Goal: Information Seeking & Learning: Learn about a topic

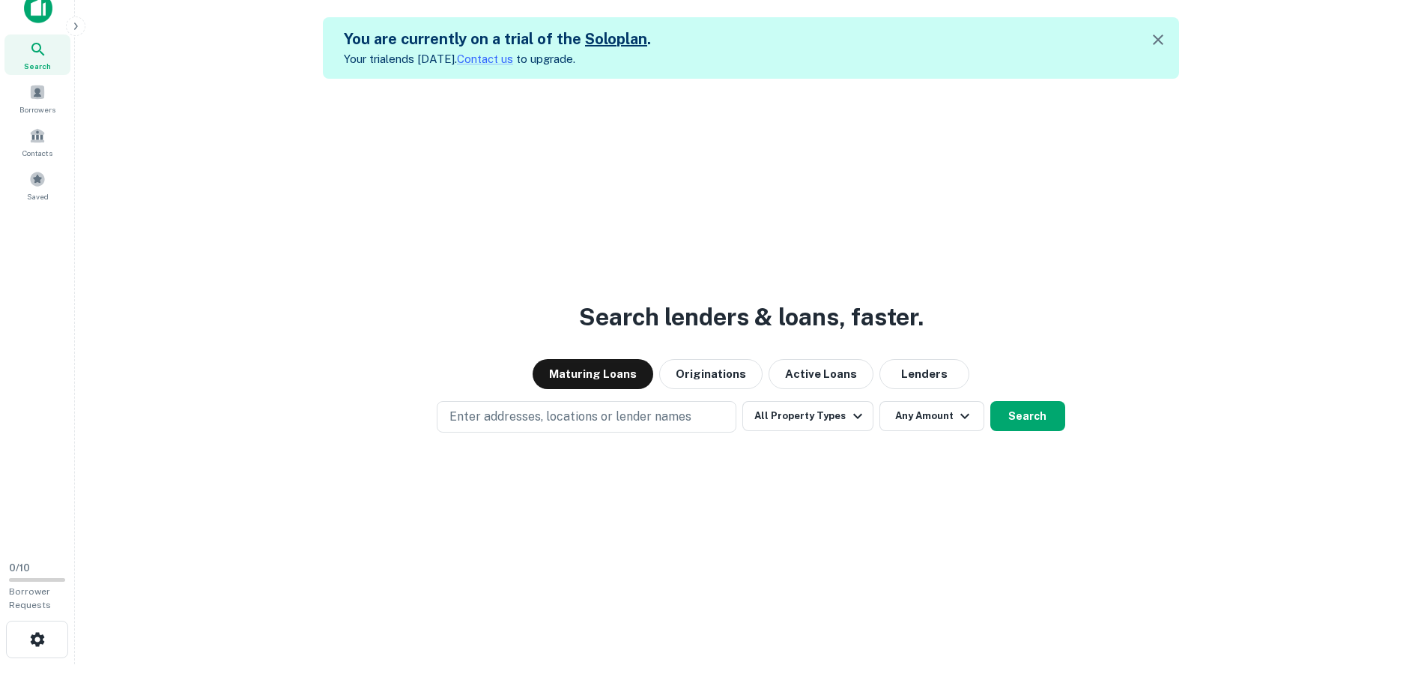
scroll to position [24, 0]
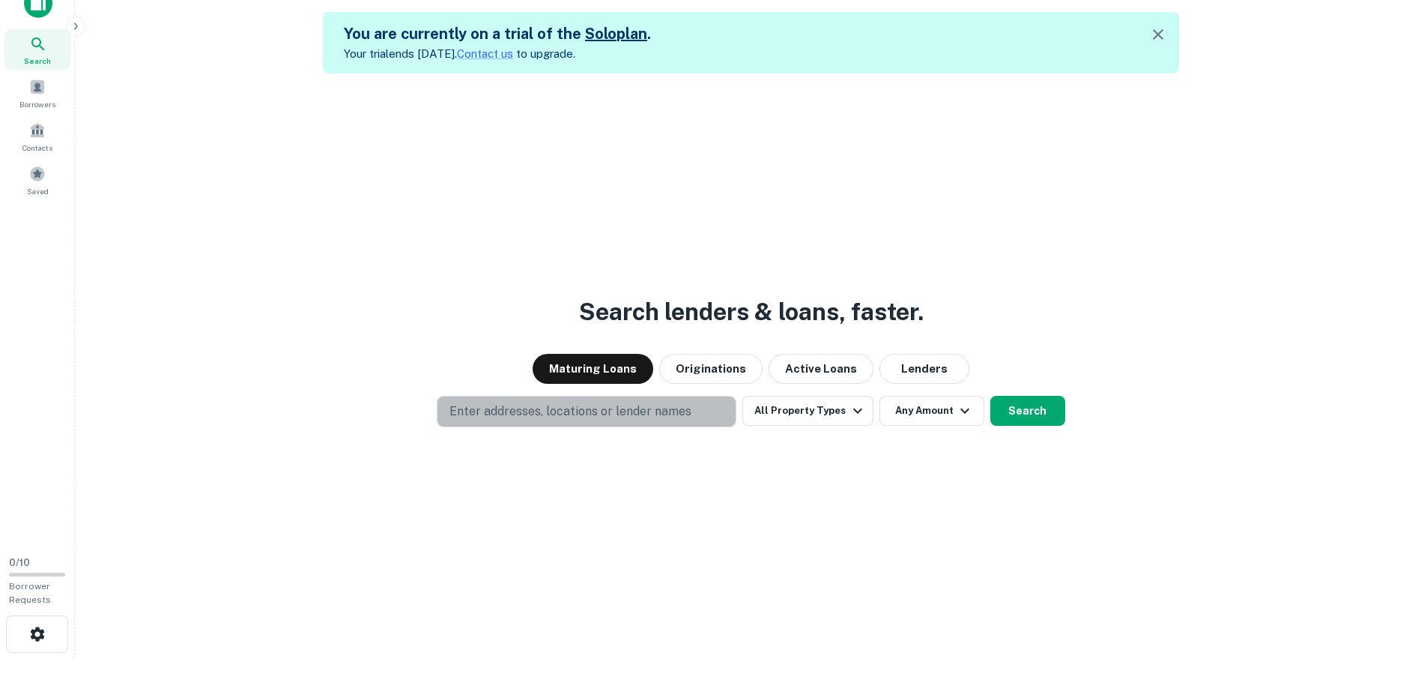
click at [585, 411] on p "Enter addresses, locations or lender names" at bounding box center [571, 411] width 242 height 18
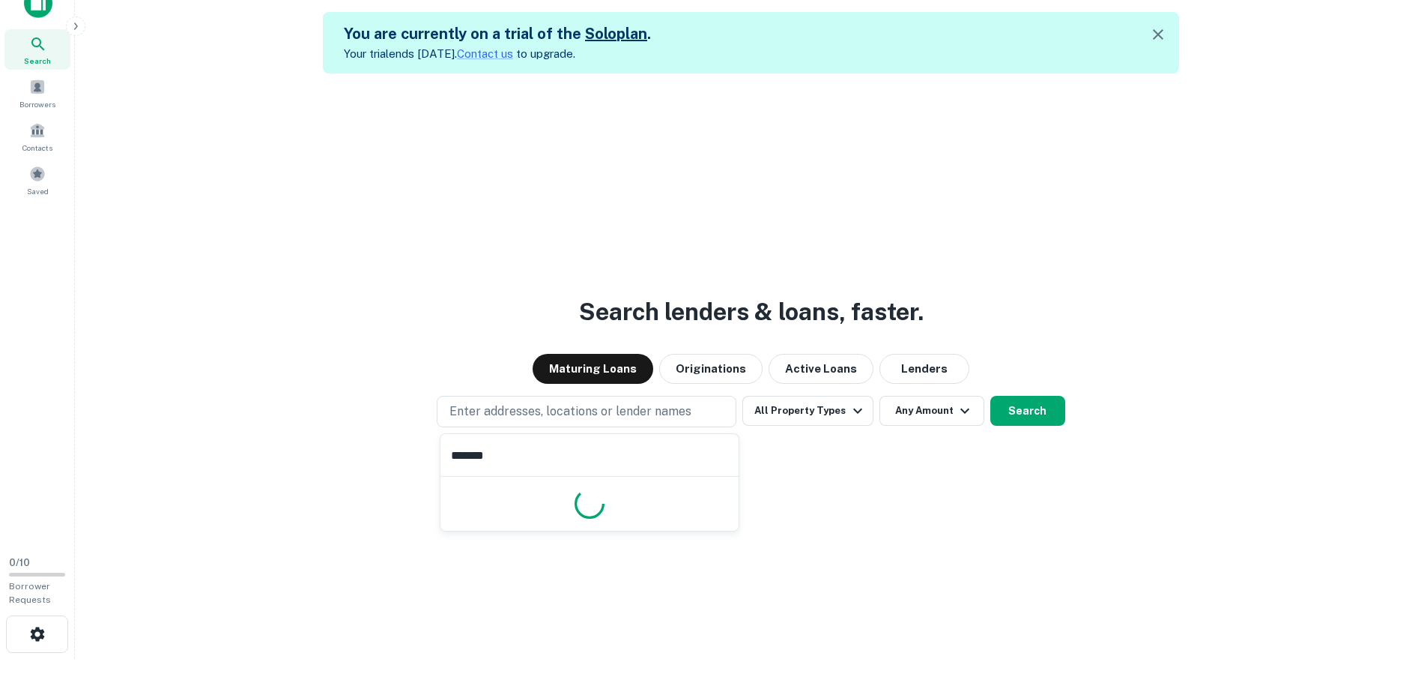
type input "********"
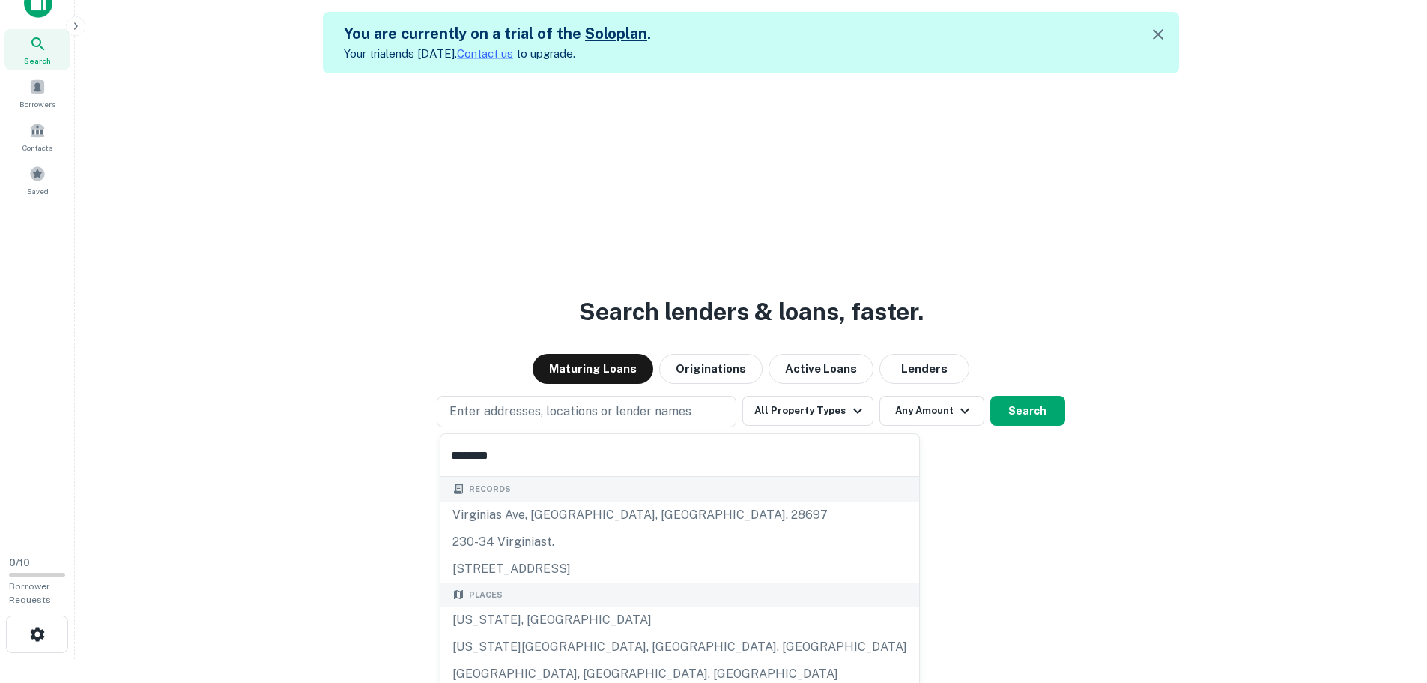
click at [525, 626] on div "[US_STATE], [GEOGRAPHIC_DATA]" at bounding box center [680, 619] width 479 height 27
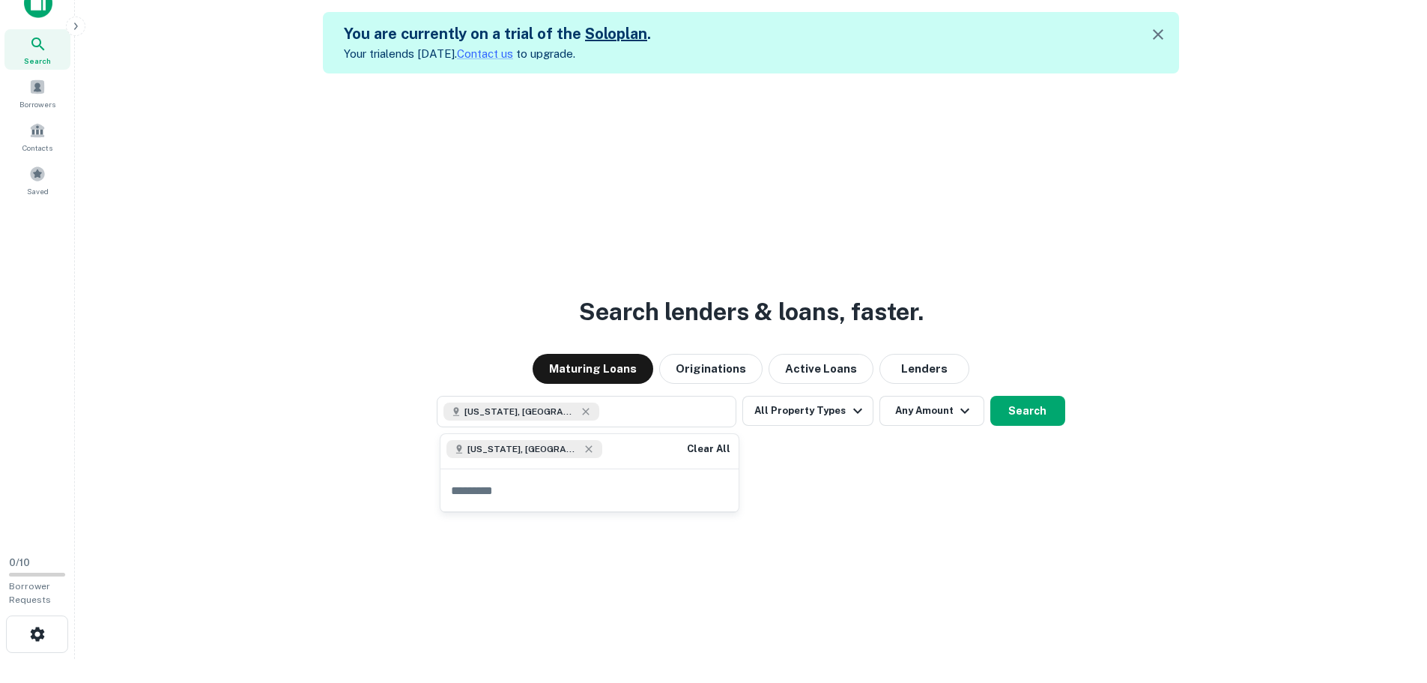
click at [803, 405] on button "All Property Types" at bounding box center [808, 411] width 130 height 30
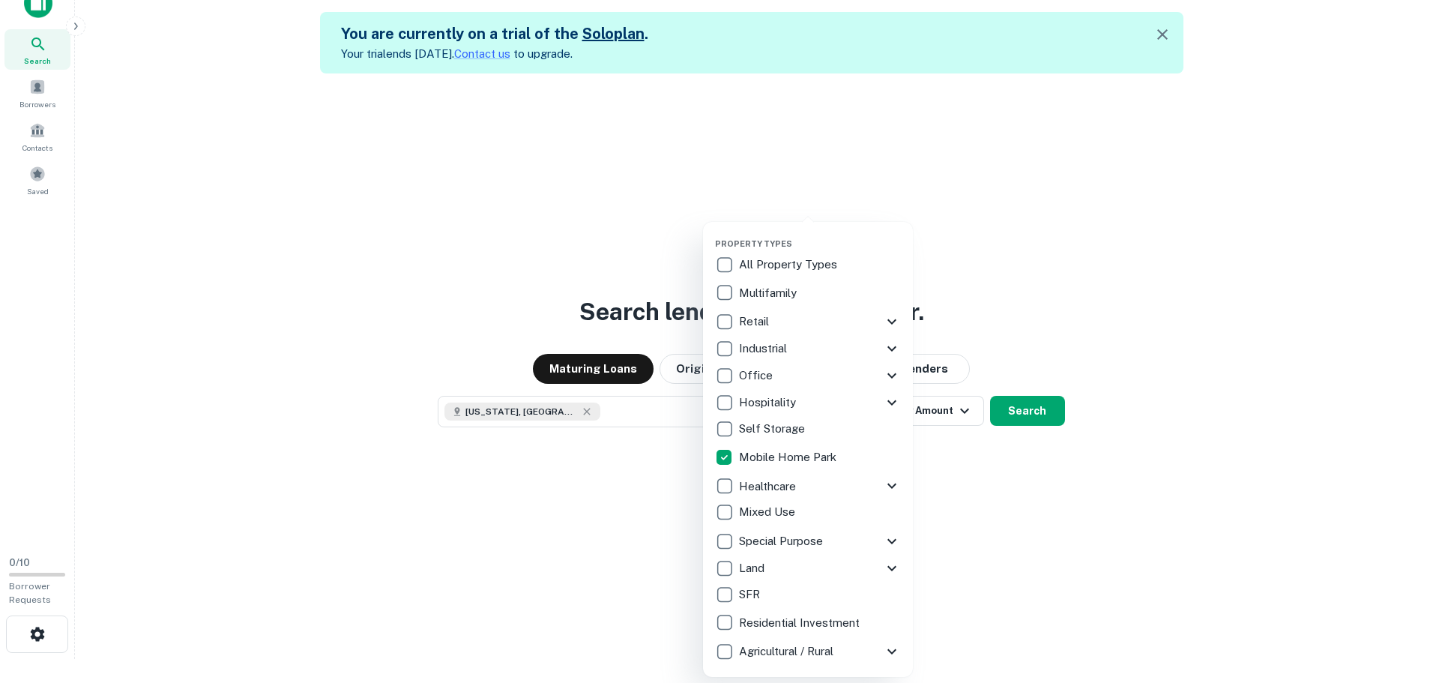
click at [1028, 477] on div at bounding box center [719, 341] width 1439 height 683
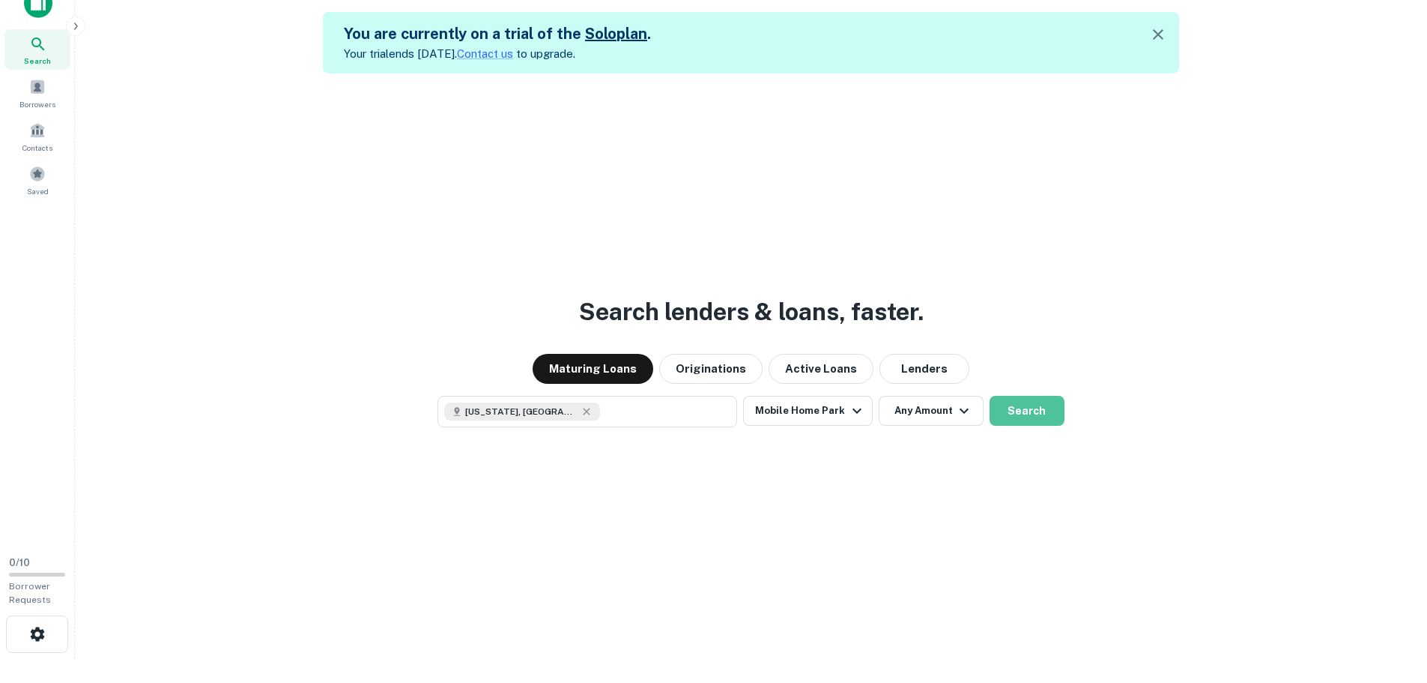
click at [1027, 402] on button "Search" at bounding box center [1027, 411] width 75 height 30
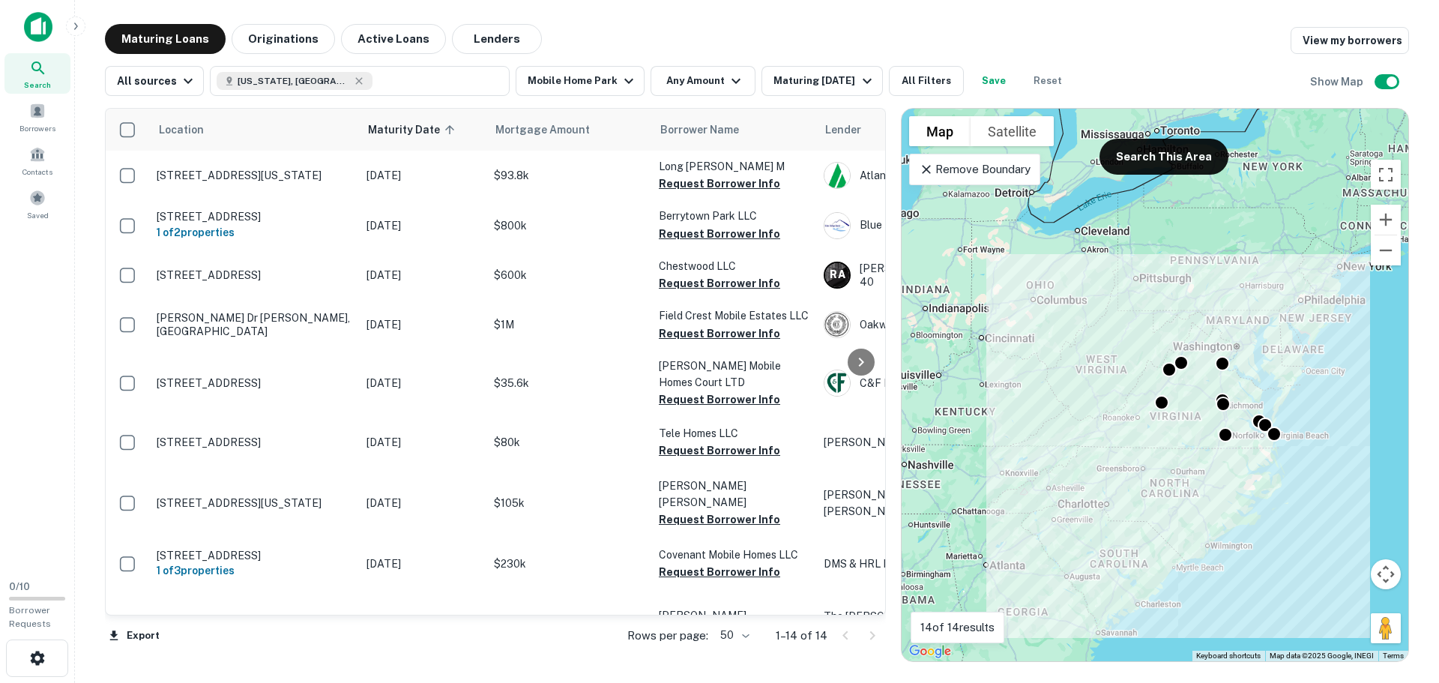
click at [859, 73] on icon "button" at bounding box center [867, 81] width 18 height 18
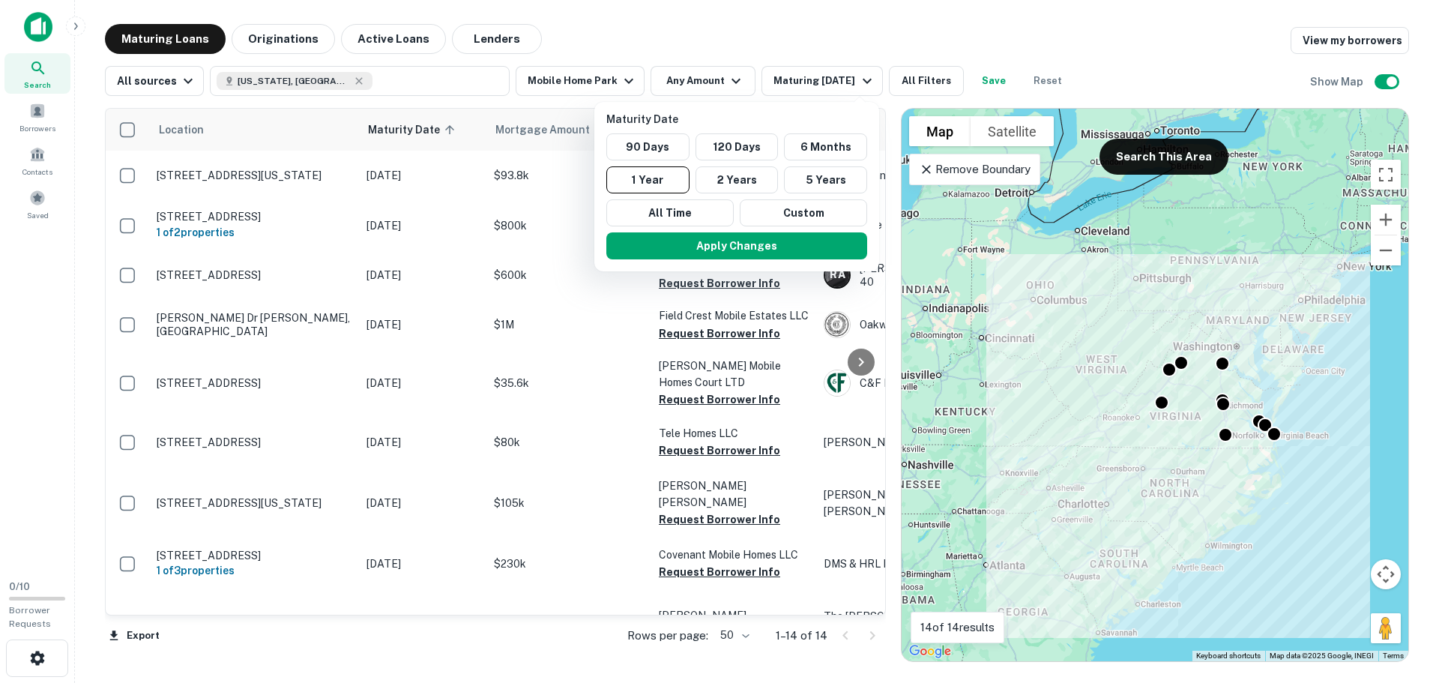
click at [827, 176] on button "5 Years" at bounding box center [825, 179] width 83 height 27
click at [740, 182] on button "2 Years" at bounding box center [744, 179] width 83 height 27
click at [640, 208] on button "All Time" at bounding box center [676, 212] width 127 height 27
click at [715, 247] on button "Apply Changes" at bounding box center [737, 245] width 261 height 27
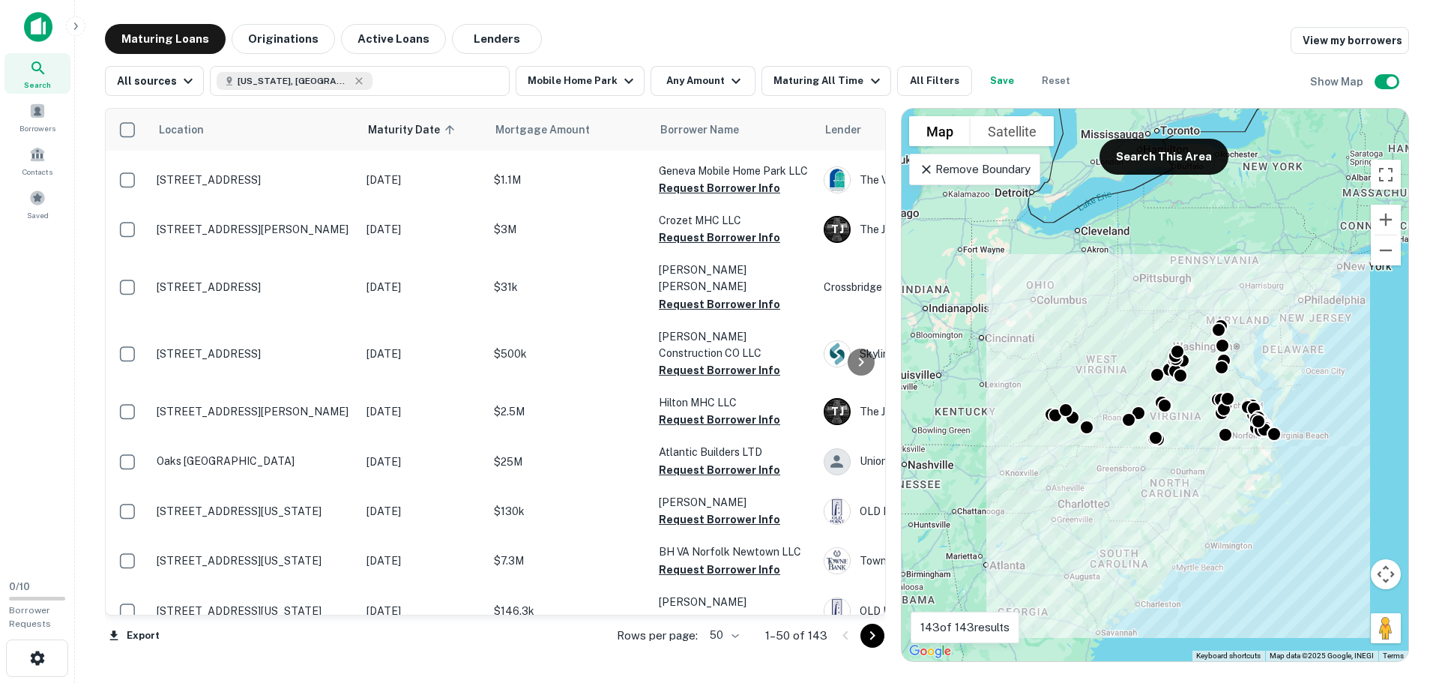
scroll to position [2172, 0]
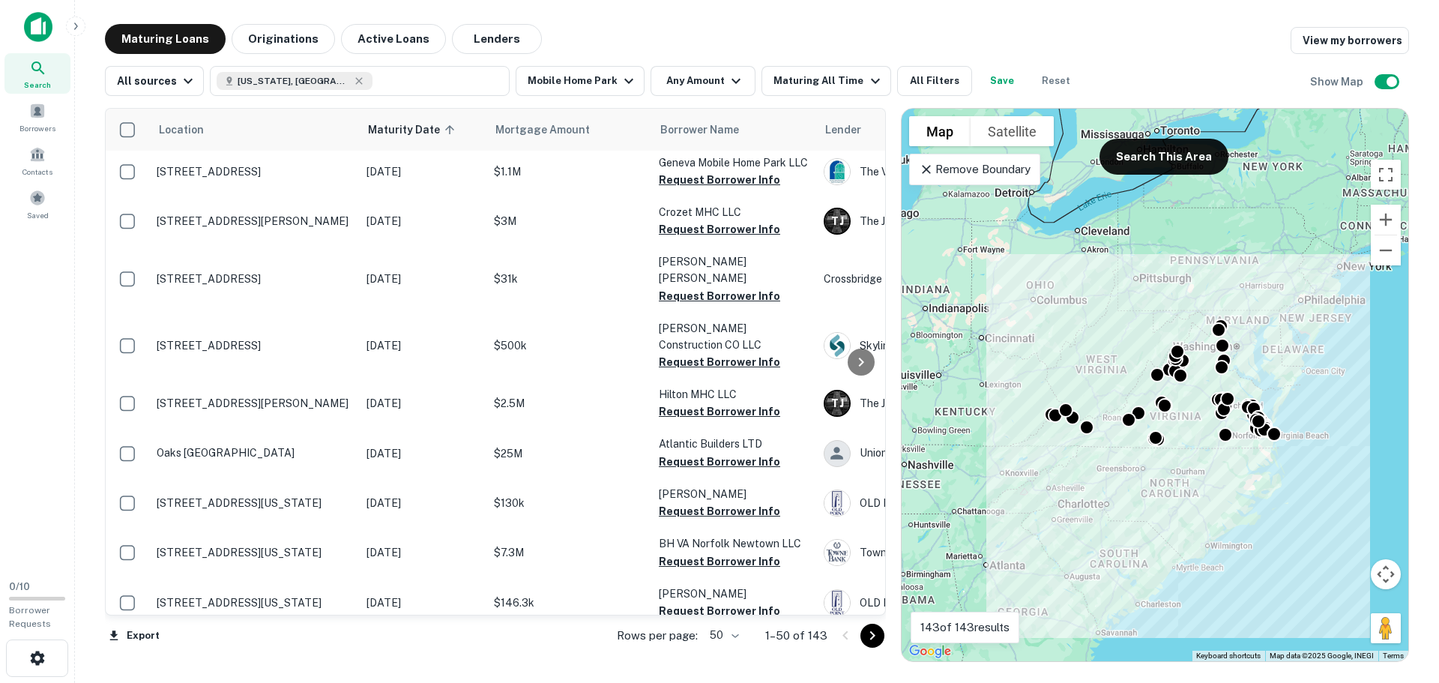
click at [740, 637] on body "Search Borrowers Contacts Saved 0 / 10 Borrower Requests Maturing Loans Origina…" at bounding box center [719, 341] width 1439 height 683
click at [733, 653] on li "100" at bounding box center [725, 651] width 43 height 27
type input "***"
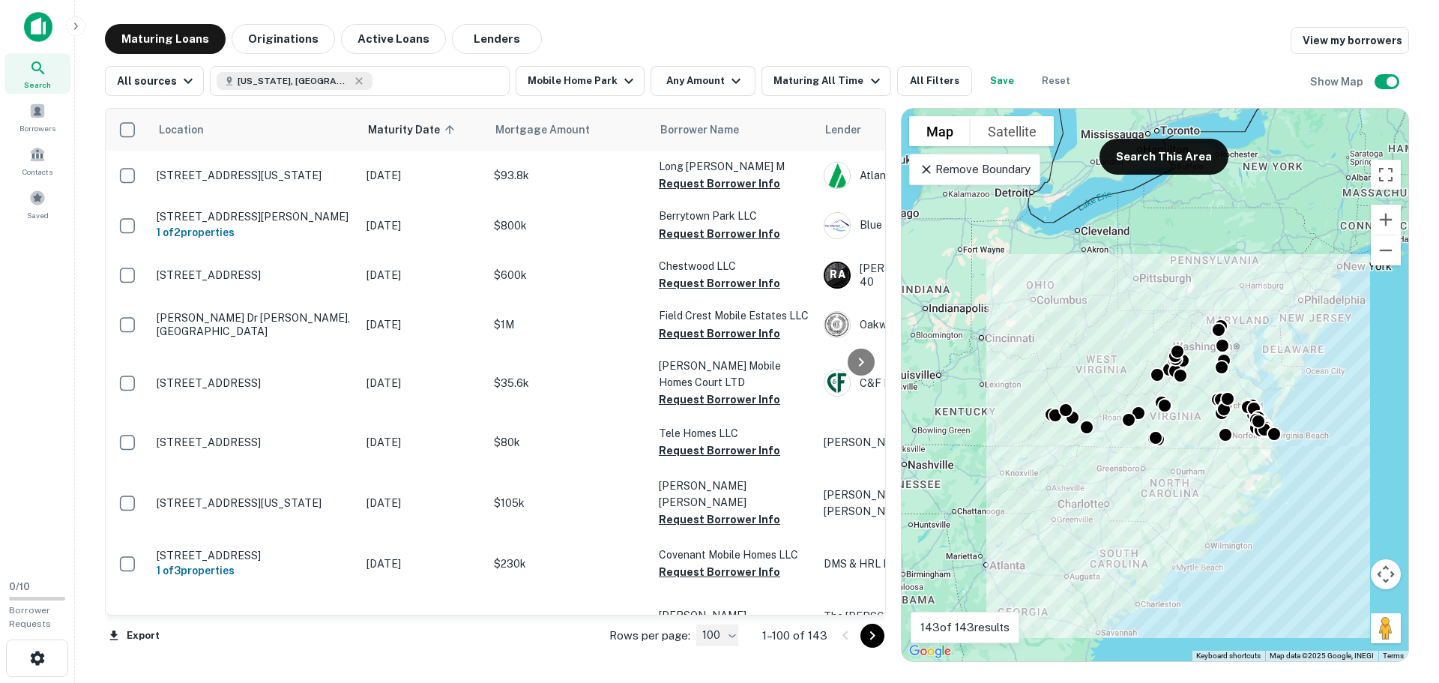
click at [559, 136] on span "Mortgage Amount" at bounding box center [552, 130] width 114 height 18
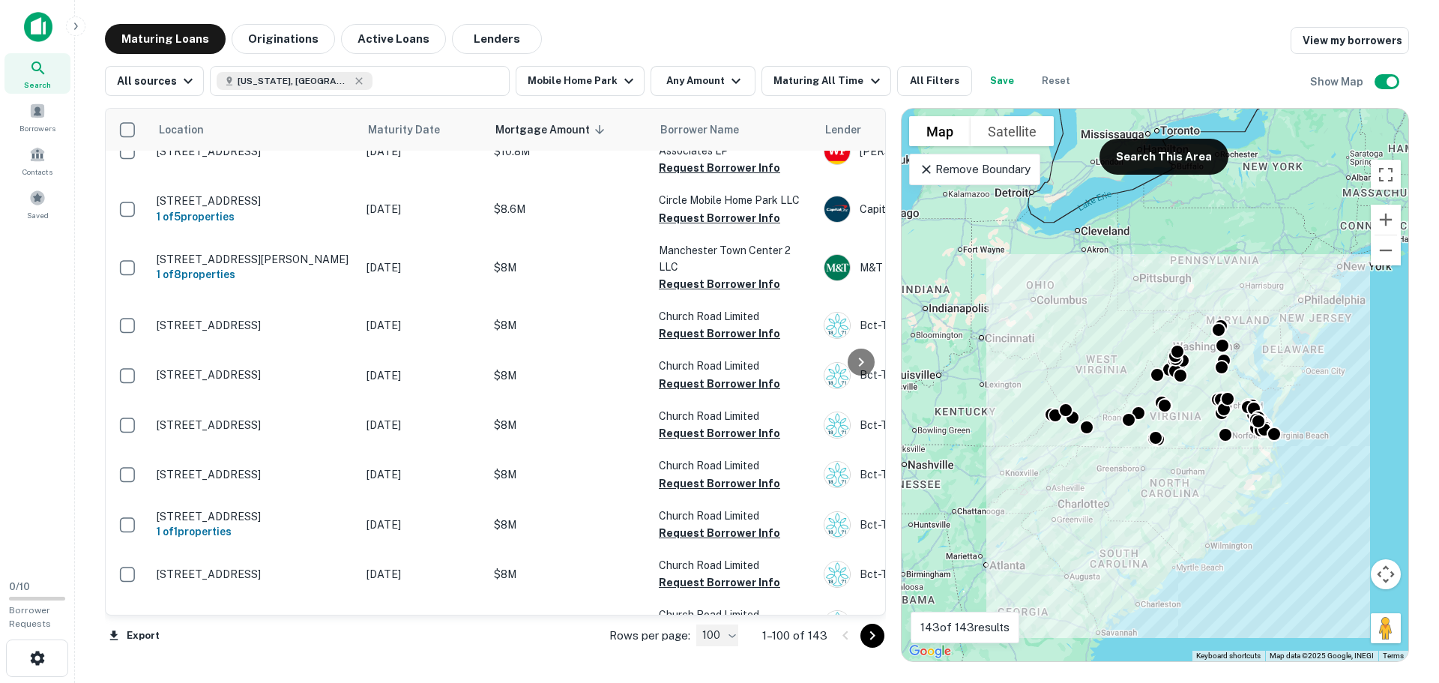
scroll to position [300, 0]
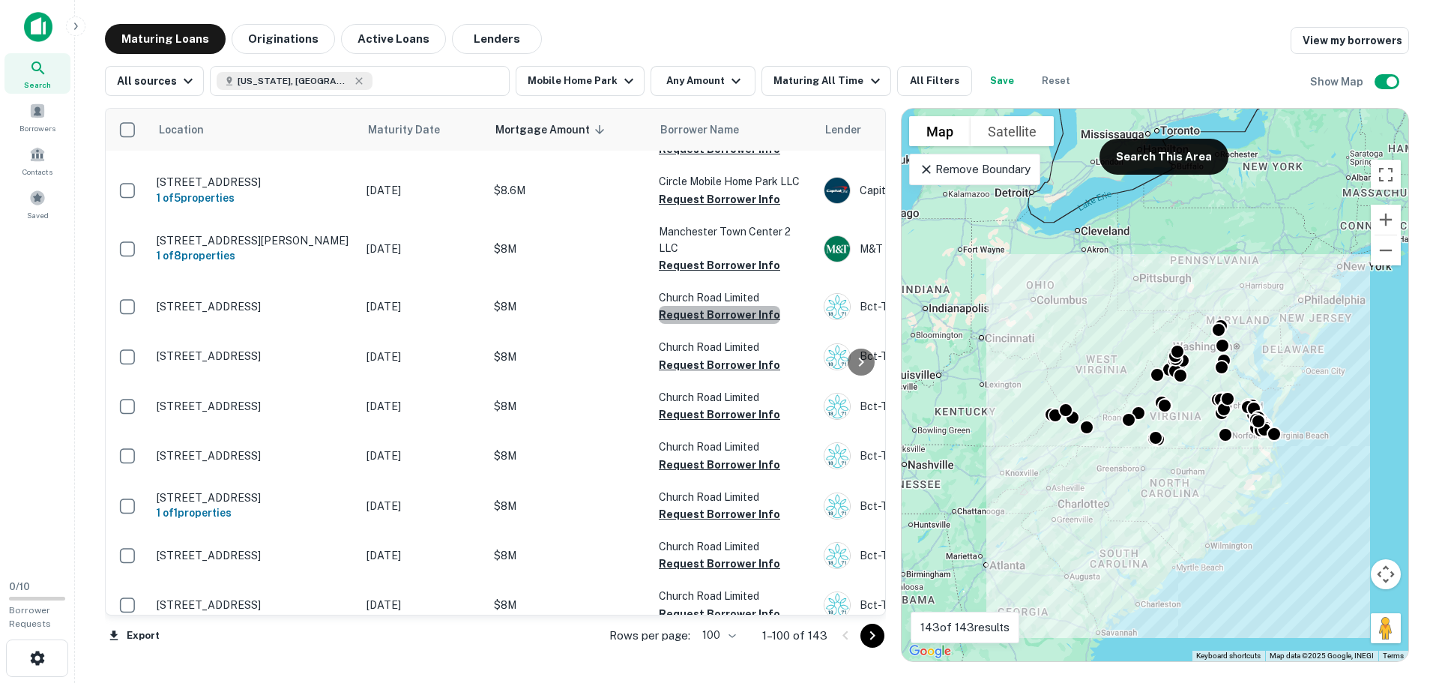
click at [731, 324] on button "Request Borrower Info" at bounding box center [719, 315] width 121 height 18
click at [1340, 37] on link "View Request" at bounding box center [1346, 34] width 76 height 14
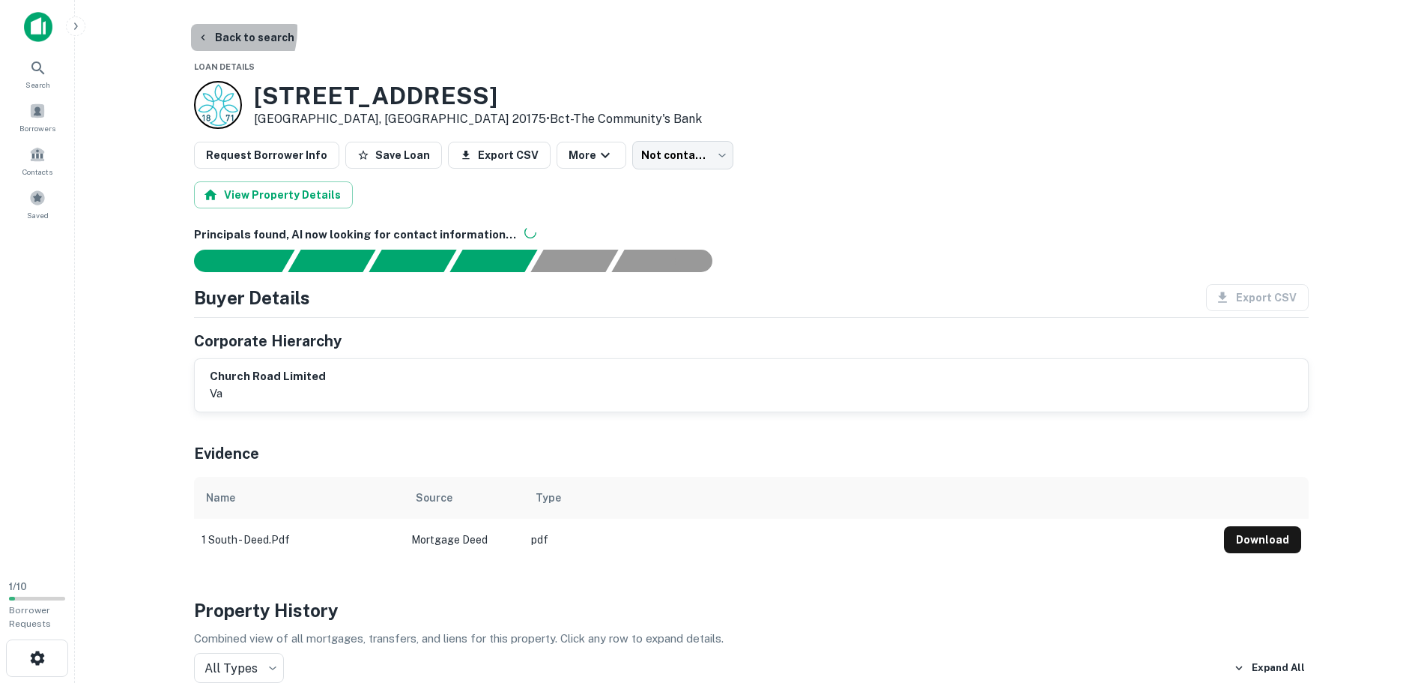
click at [208, 29] on button "Back to search" at bounding box center [245, 37] width 109 height 27
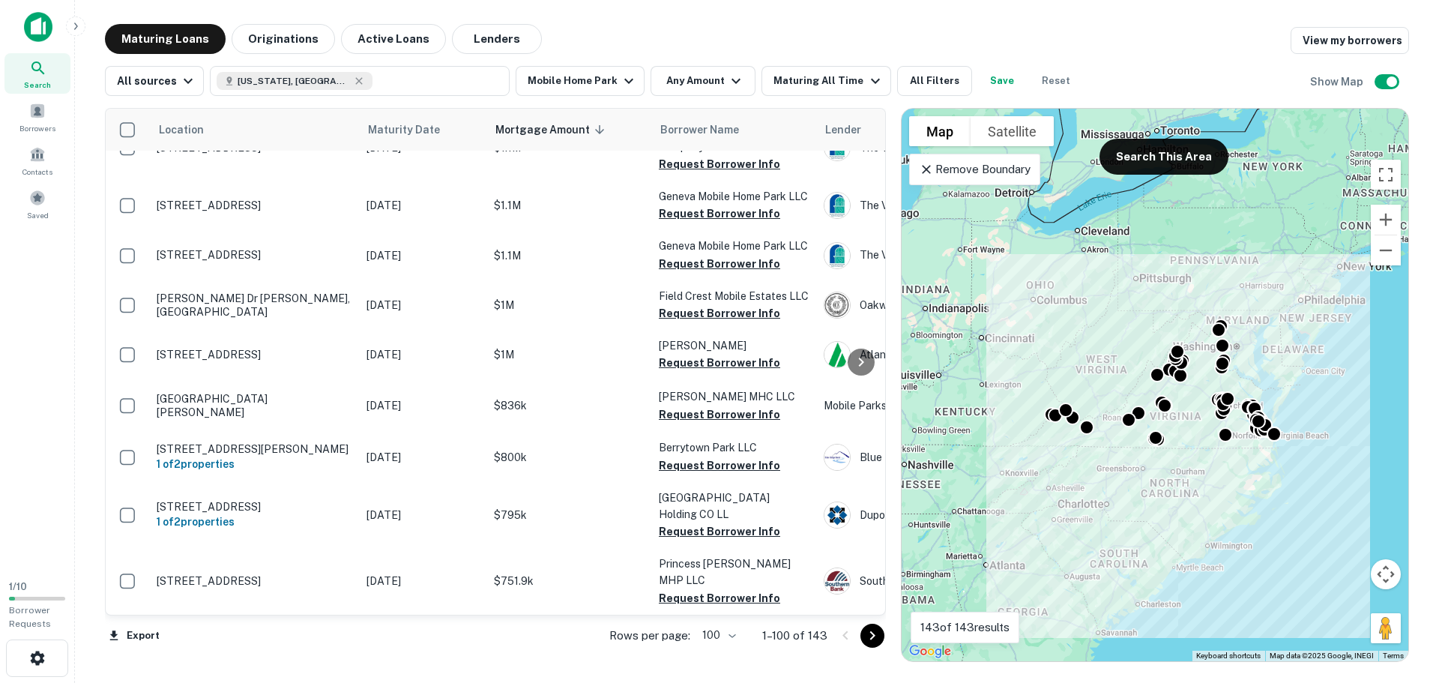
scroll to position [3892, 0]
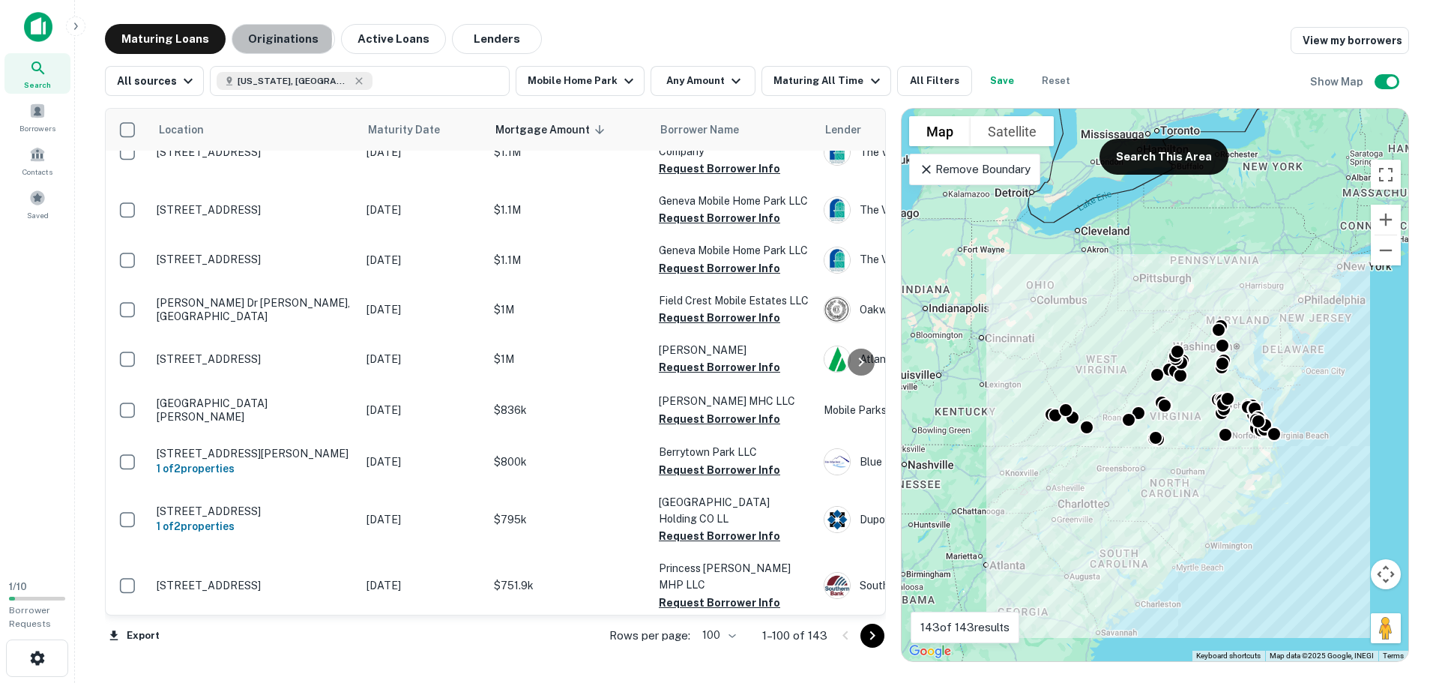
click at [256, 39] on button "Originations" at bounding box center [283, 39] width 103 height 30
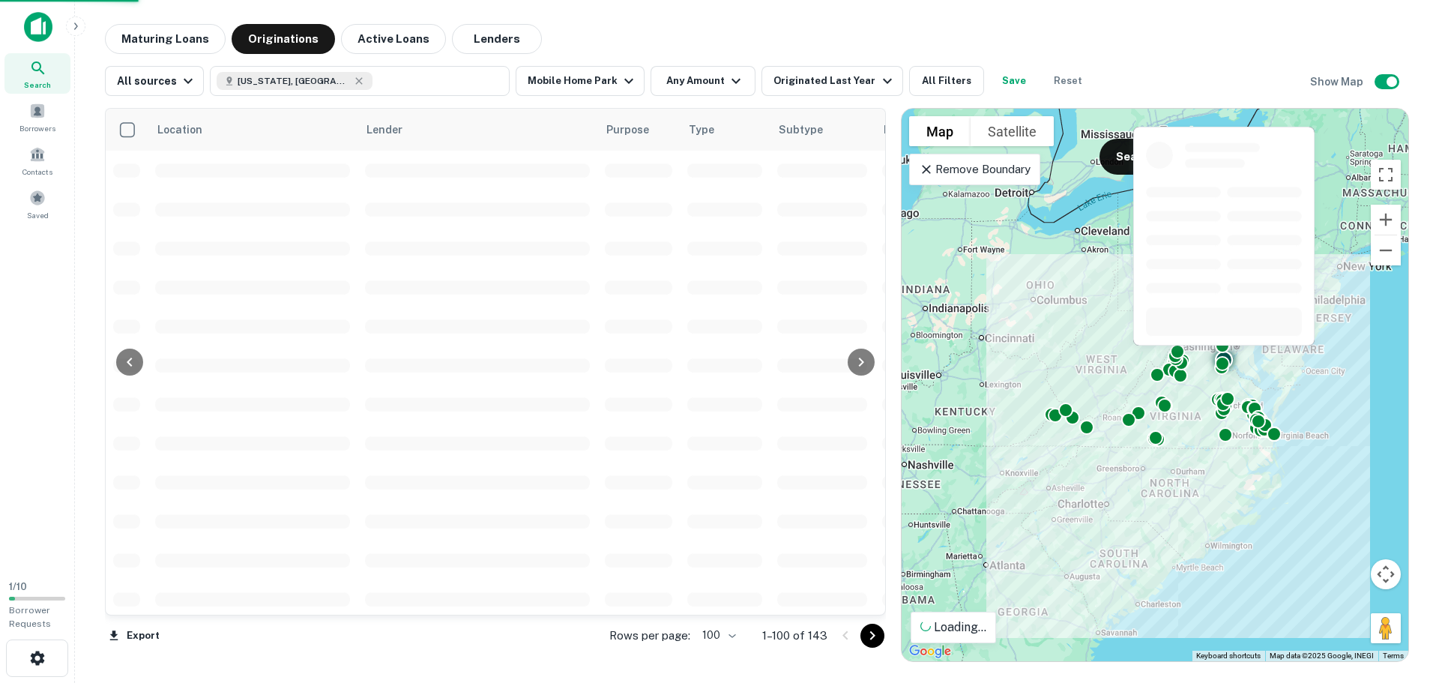
scroll to position [300, 0]
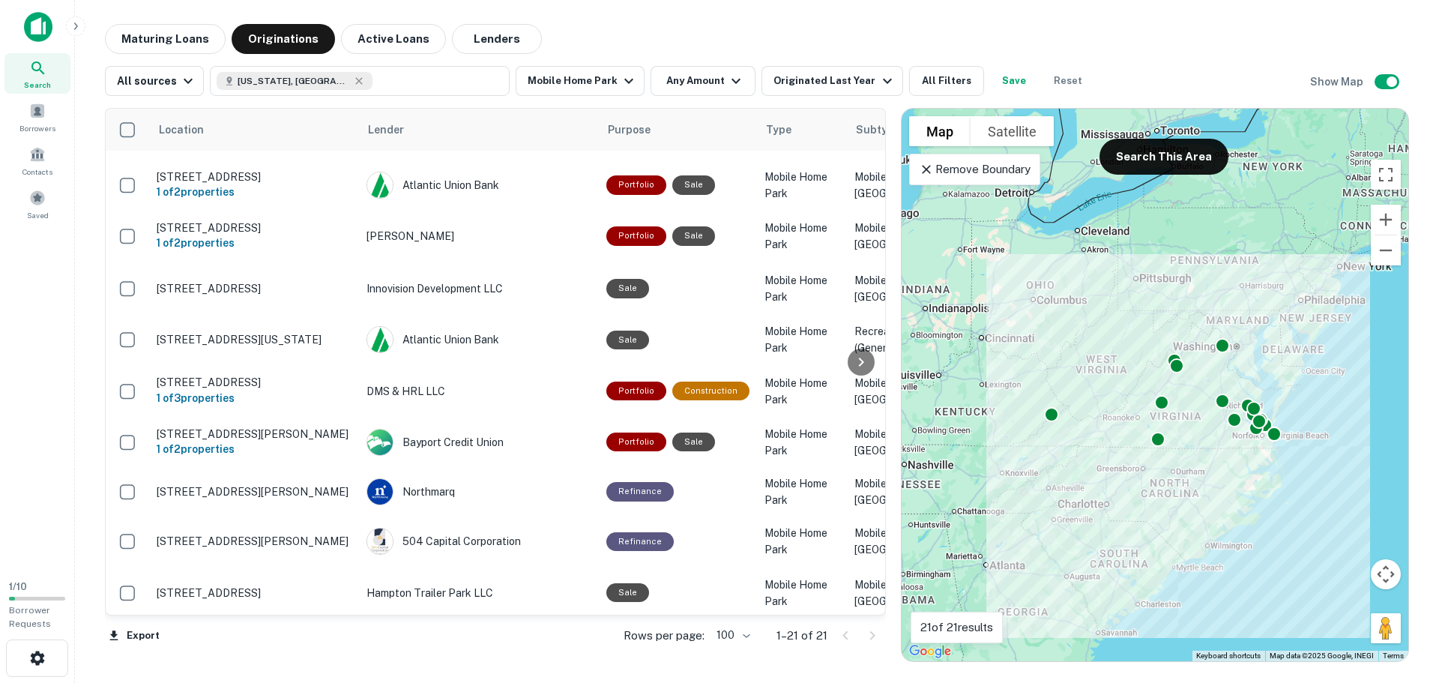
click at [820, 82] on div "Originated Last Year" at bounding box center [834, 81] width 122 height 18
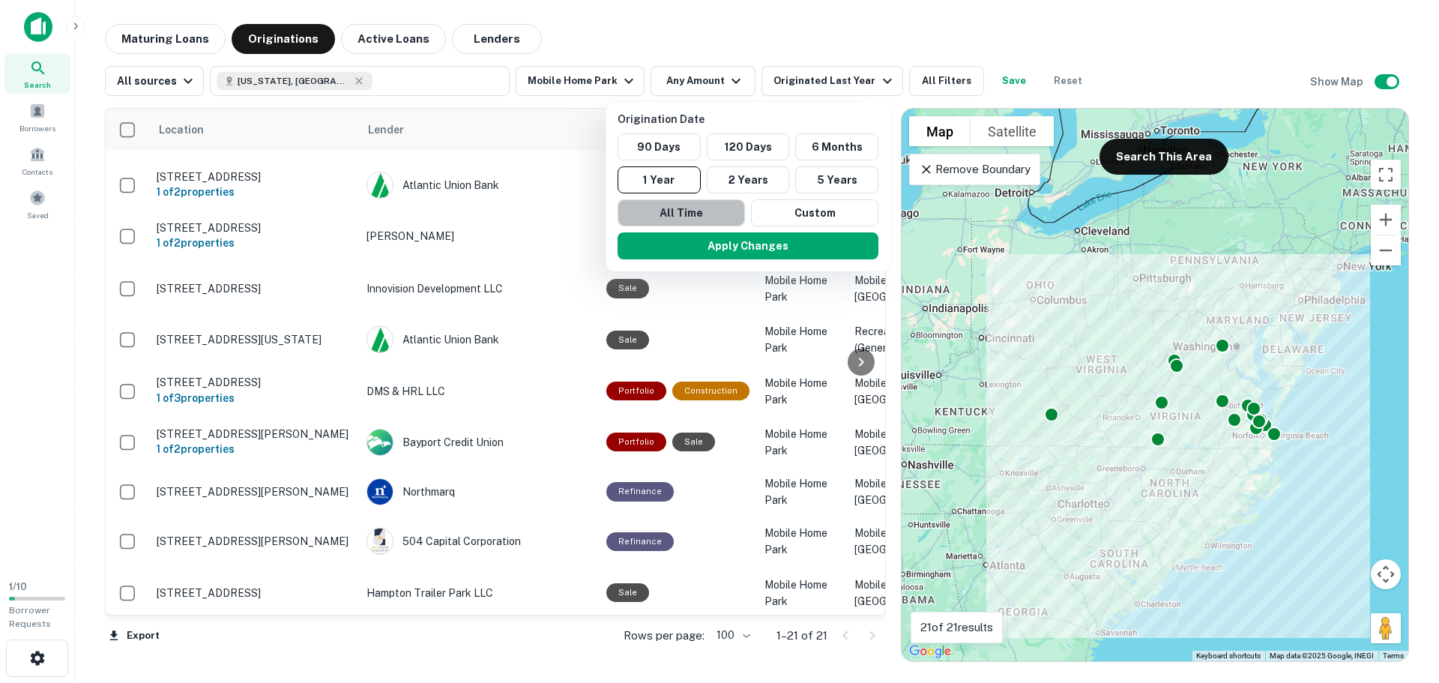
click at [707, 206] on button "All Time" at bounding box center [680, 212] width 127 height 27
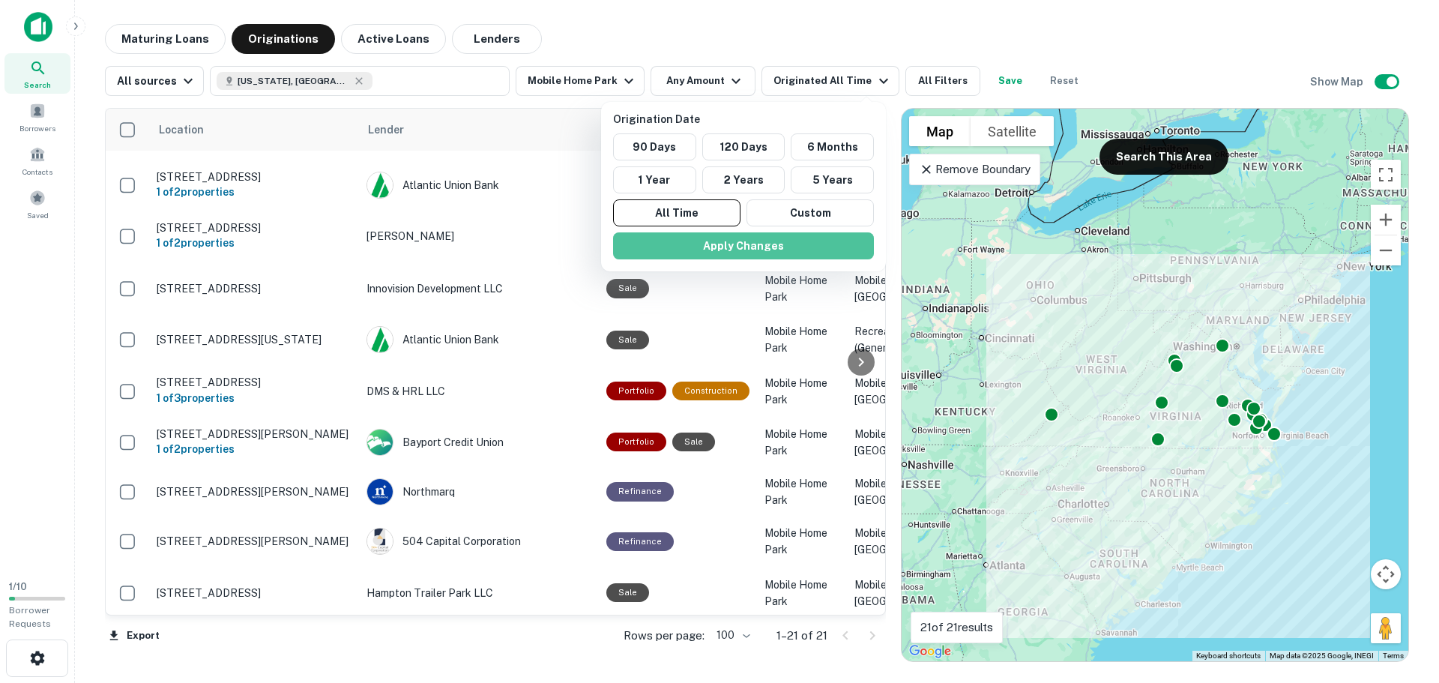
click at [715, 246] on button "Apply Changes" at bounding box center [743, 245] width 261 height 27
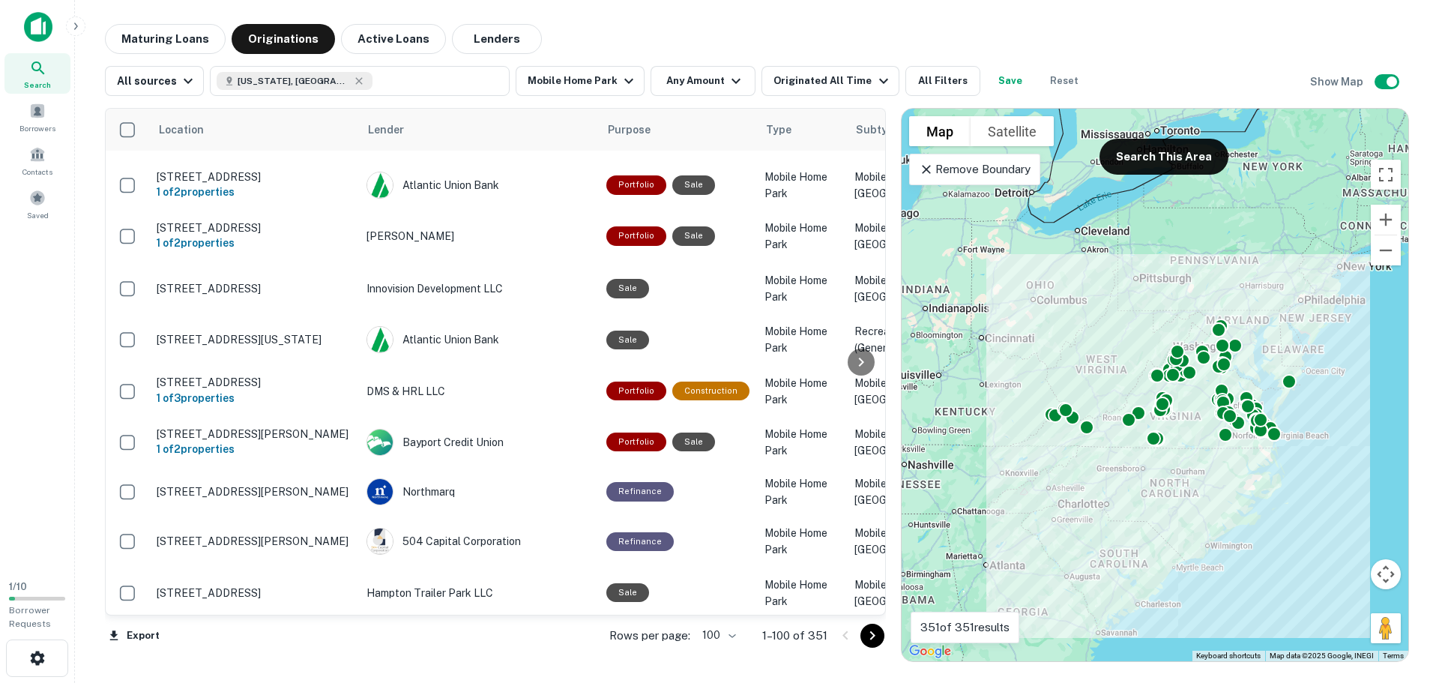
click at [417, 91] on button "[US_STATE], [GEOGRAPHIC_DATA]" at bounding box center [360, 81] width 300 height 30
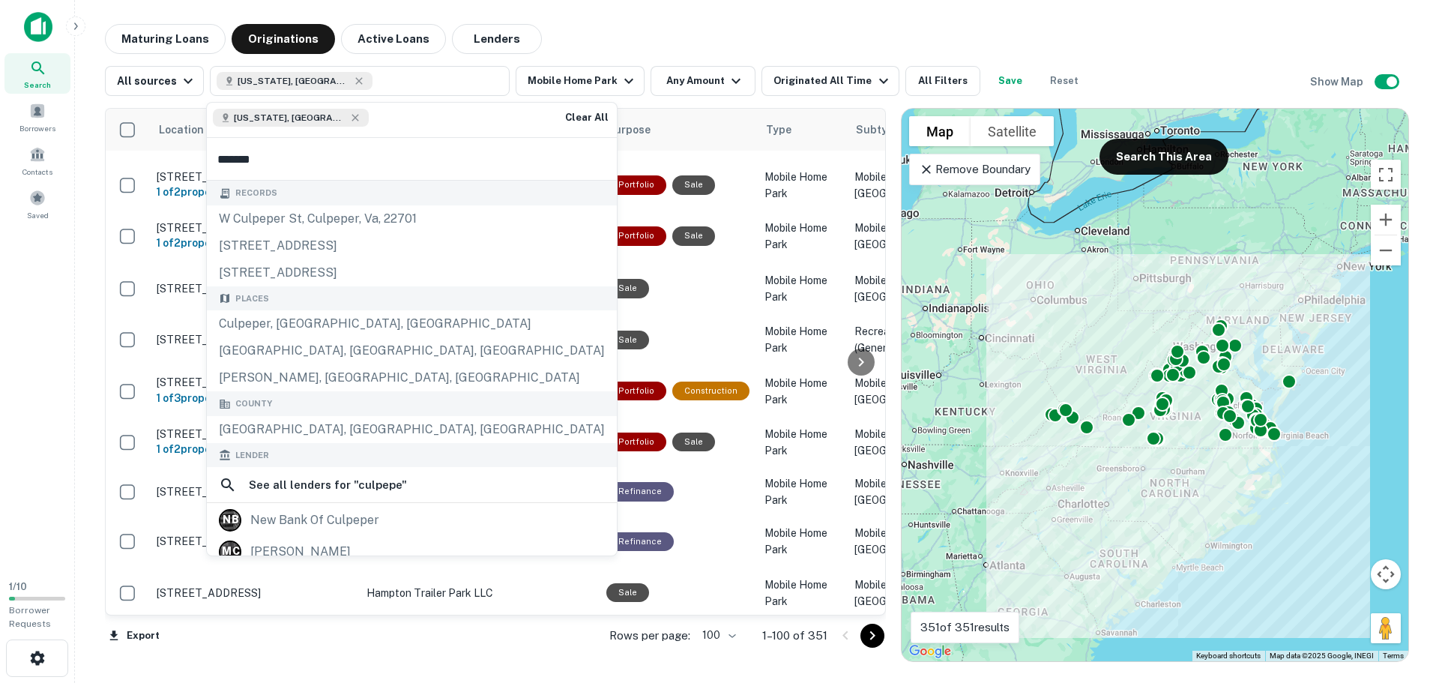
type input "********"
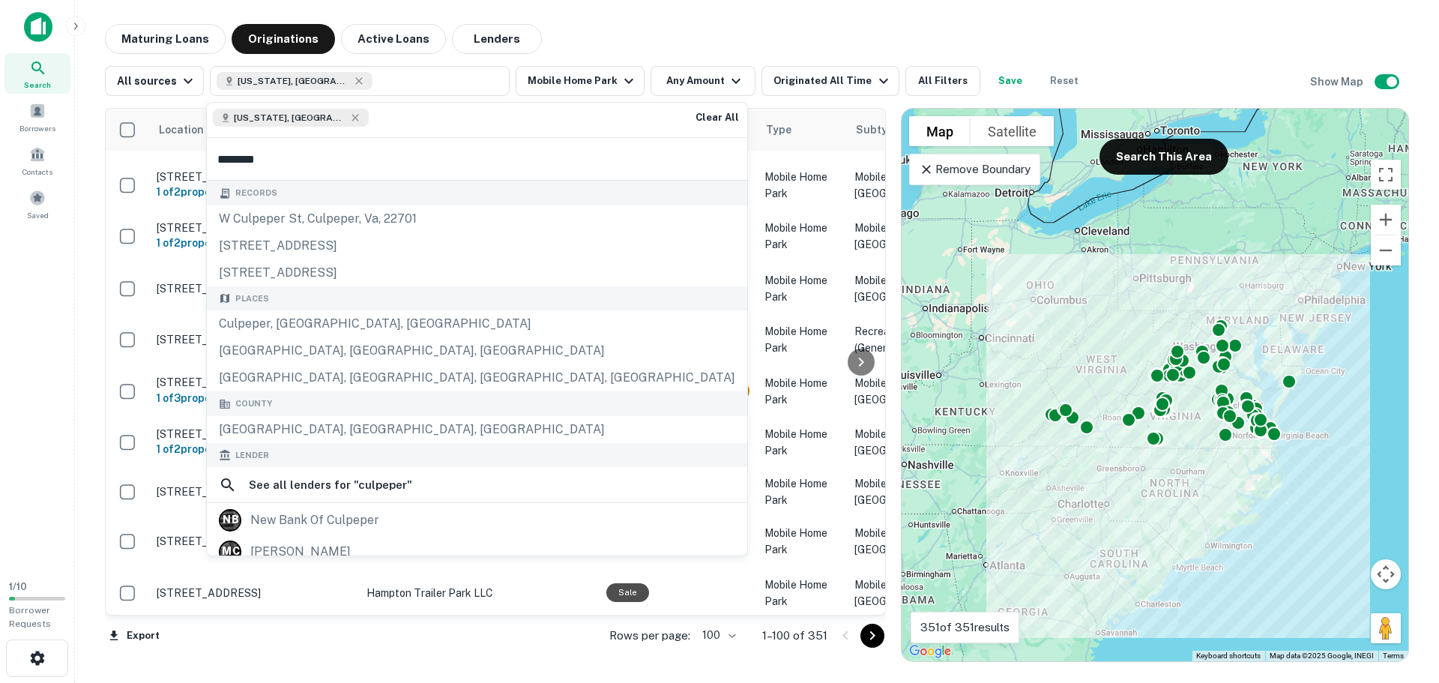
click at [316, 330] on div "Culpeper, VA, USA" at bounding box center [477, 323] width 540 height 27
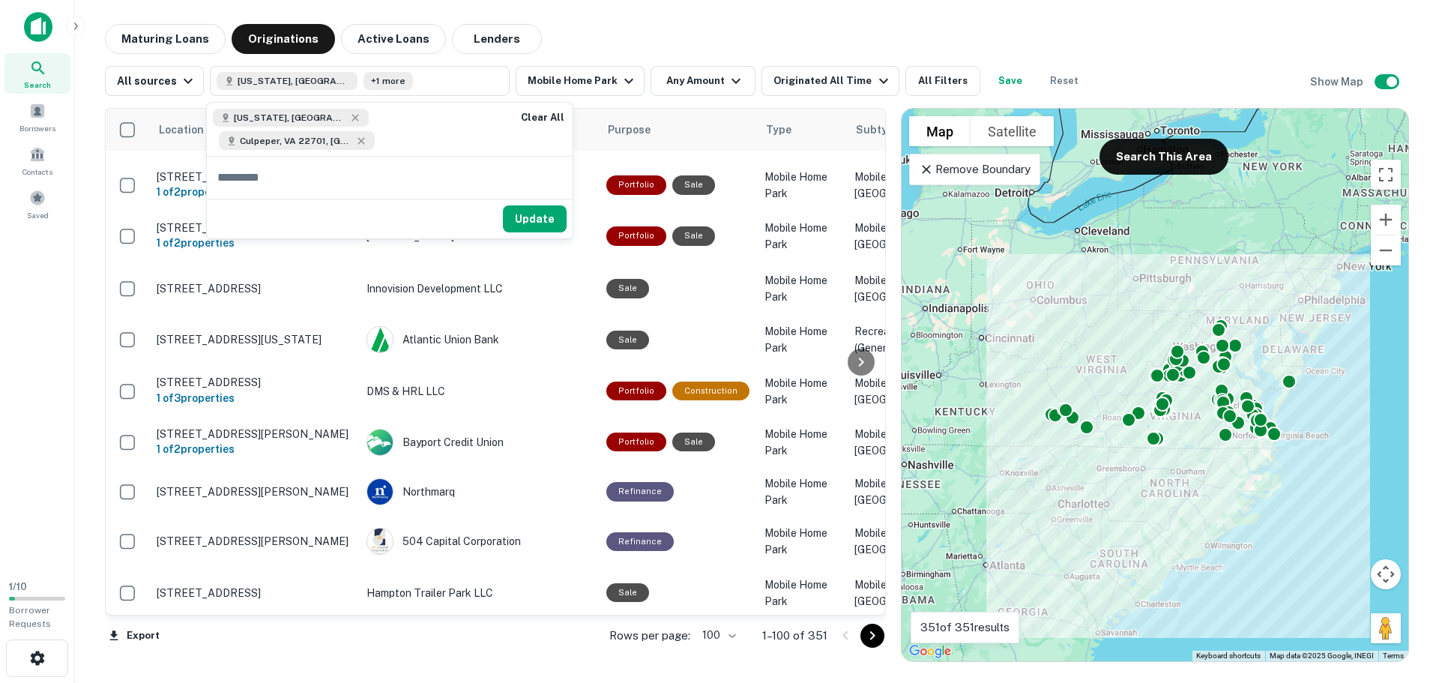
click at [503, 205] on button "Update" at bounding box center [535, 218] width 64 height 27
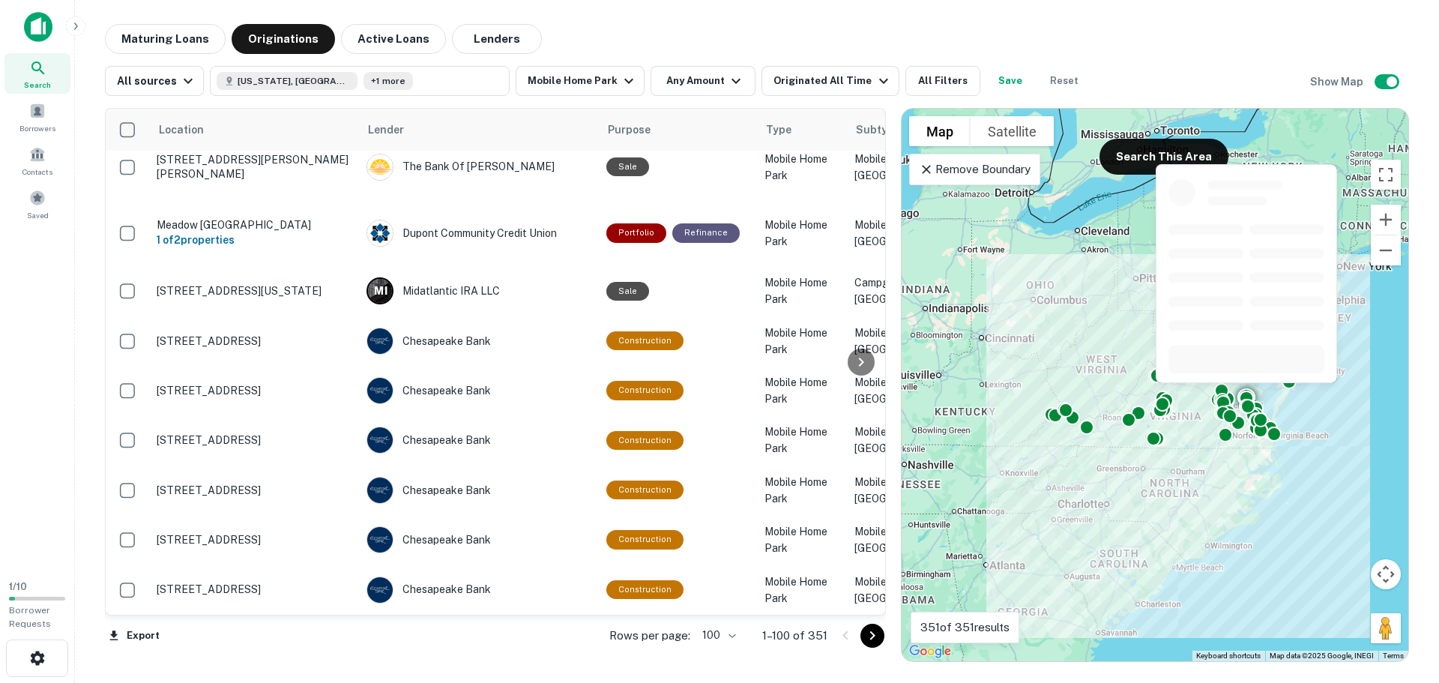
scroll to position [4046, 0]
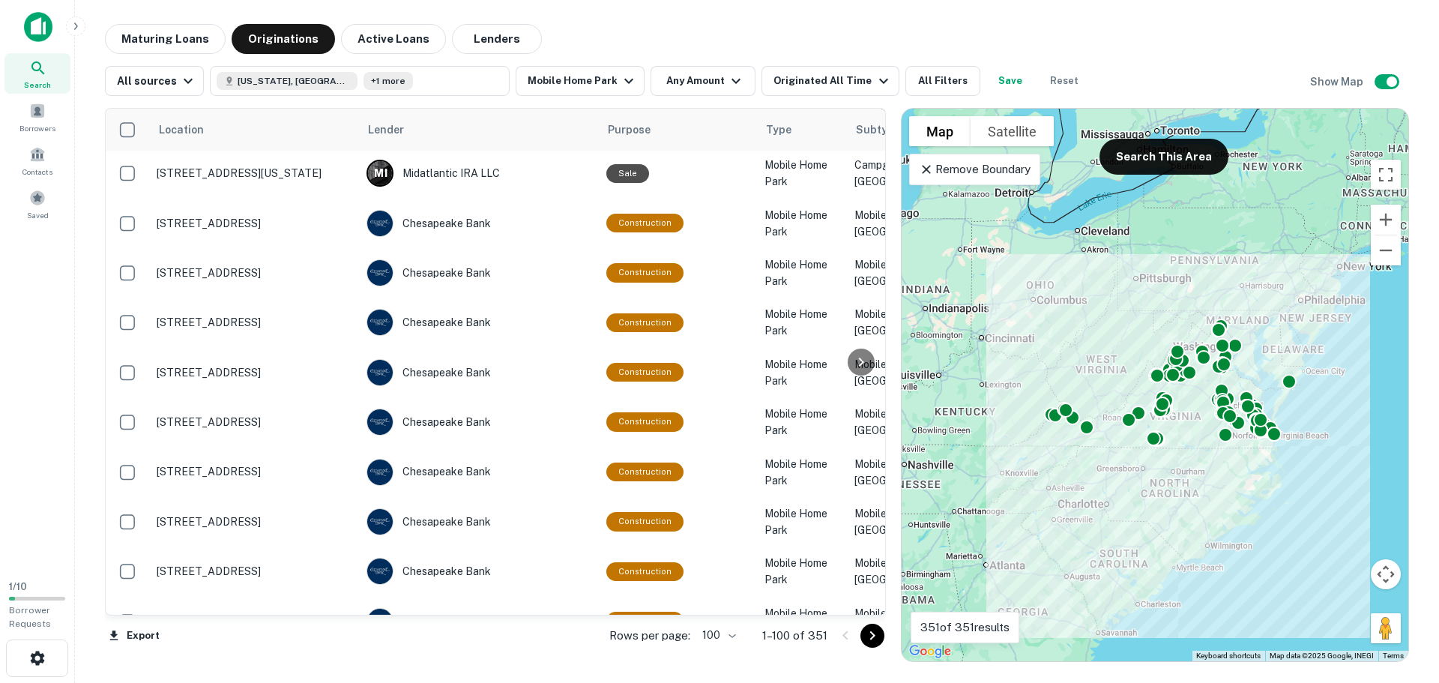
click at [809, 90] on button "Originated All Time" at bounding box center [829, 81] width 137 height 30
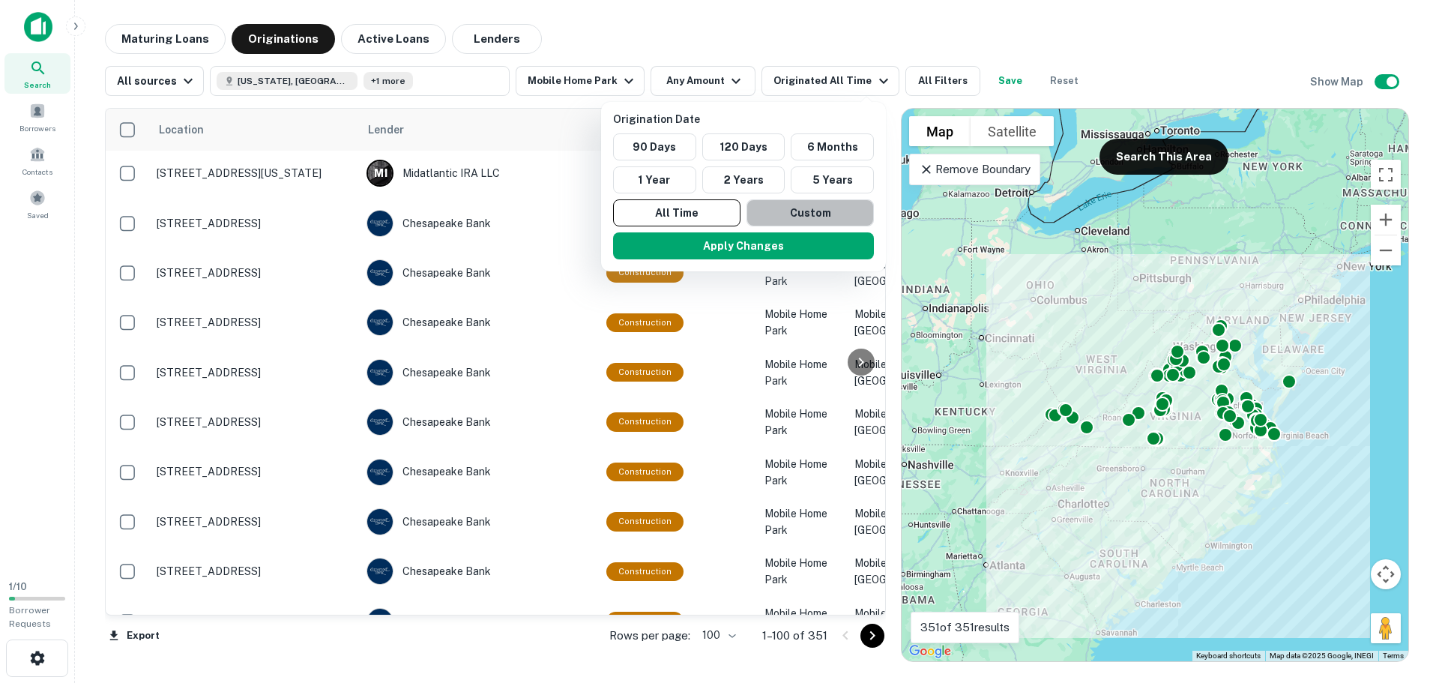
click at [795, 205] on button "Custom" at bounding box center [809, 212] width 127 height 27
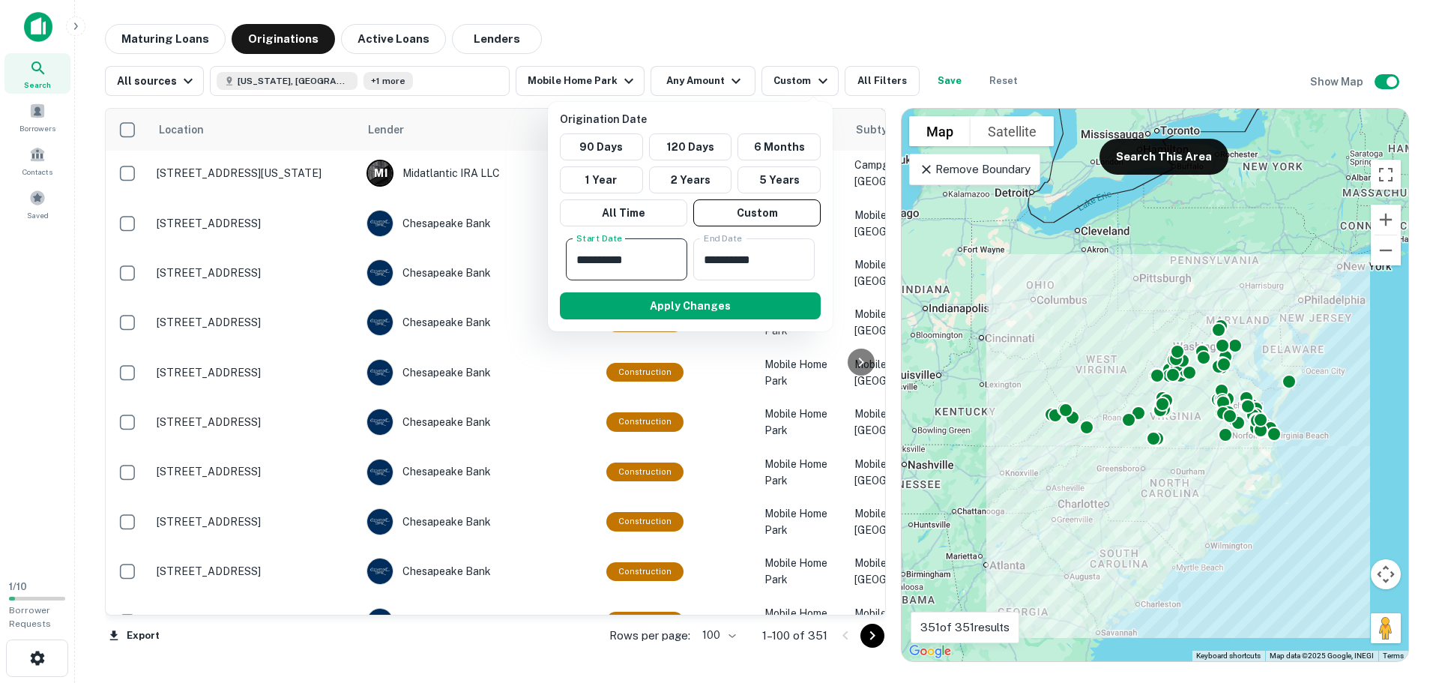
click at [657, 257] on input "**********" at bounding box center [621, 259] width 111 height 42
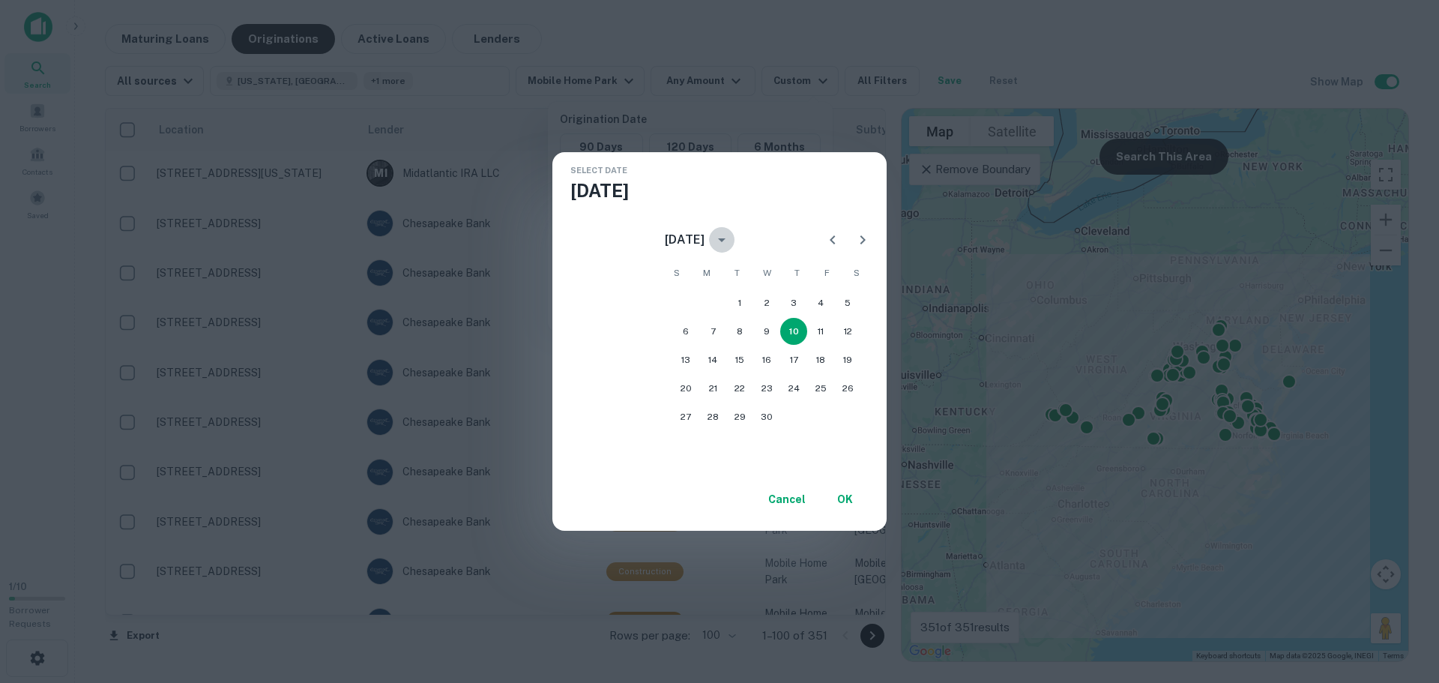
click at [734, 241] on button "calendar view is open, switch to year view" at bounding box center [721, 239] width 25 height 25
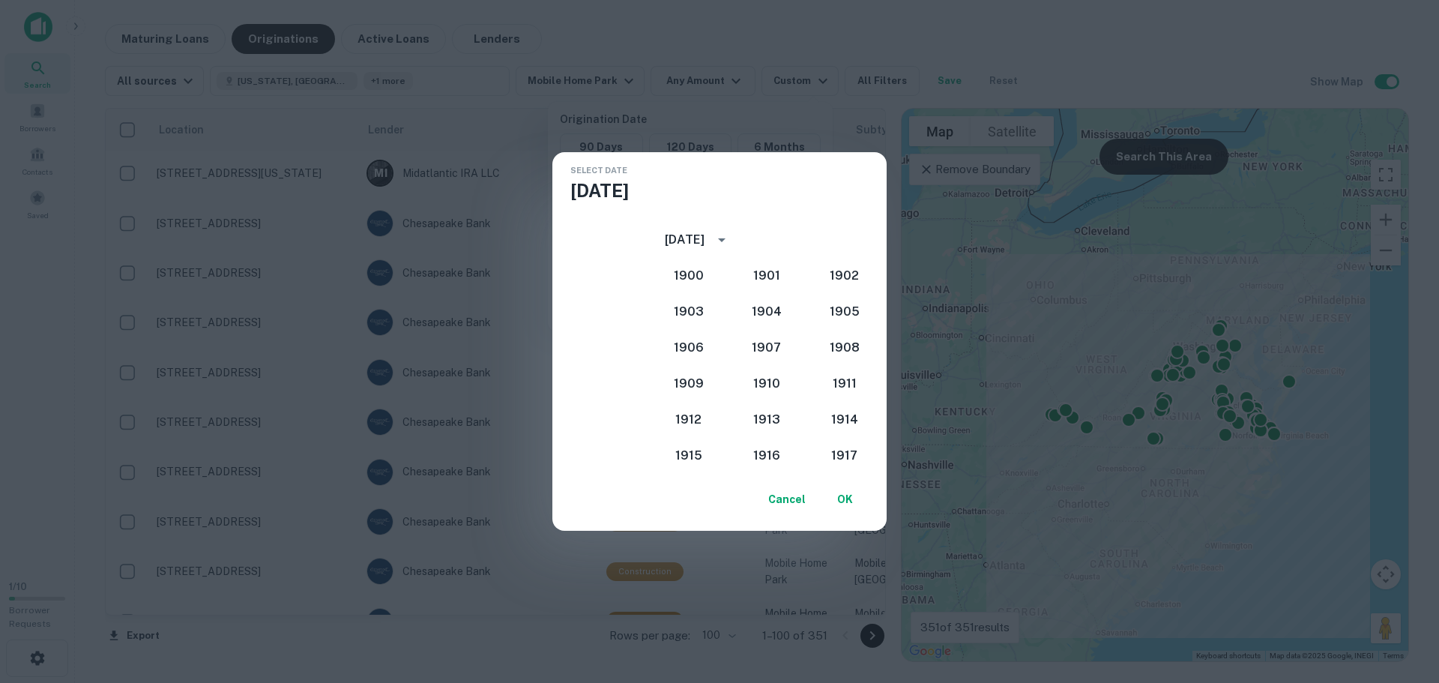
scroll to position [1301, 0]
click at [773, 385] on button "2018" at bounding box center [767, 377] width 54 height 27
click at [699, 300] on button "1" at bounding box center [685, 302] width 27 height 27
type input "**********"
click at [860, 501] on button "OK" at bounding box center [845, 499] width 48 height 27
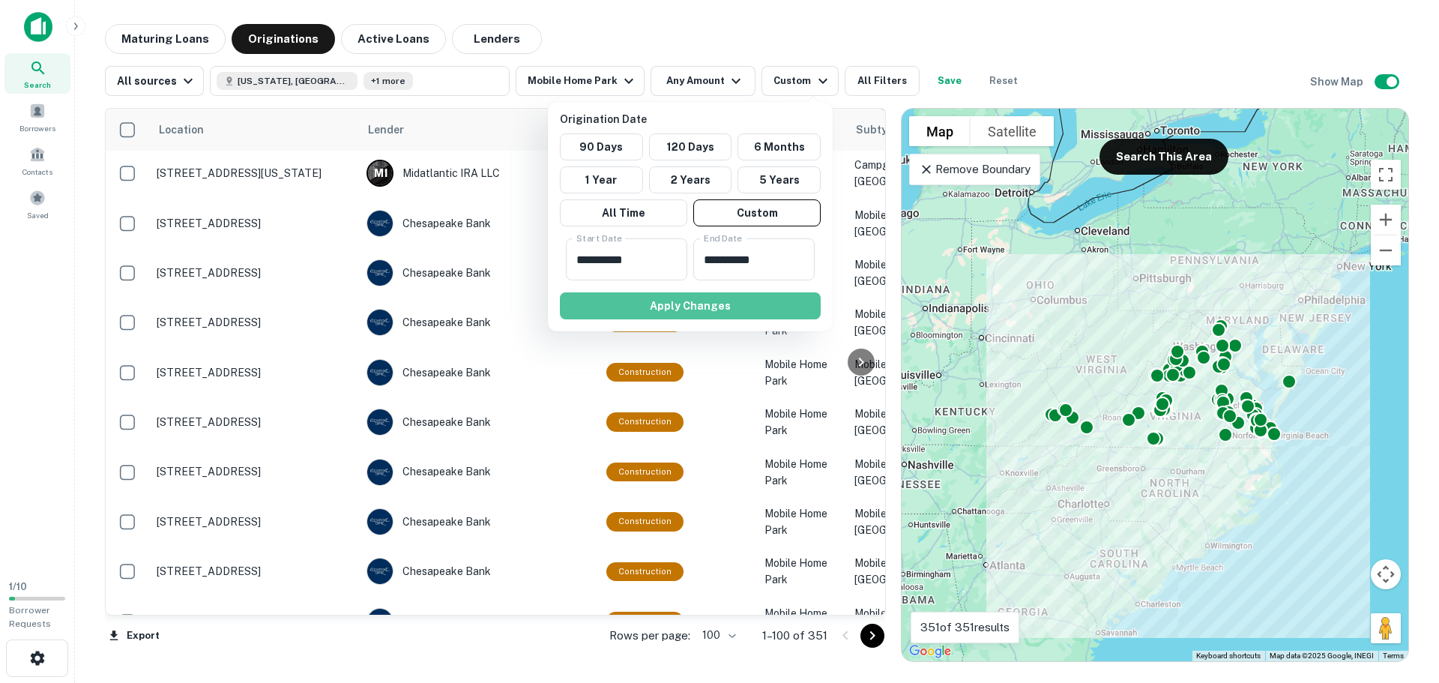
click at [731, 311] on button "Apply Changes" at bounding box center [690, 305] width 261 height 27
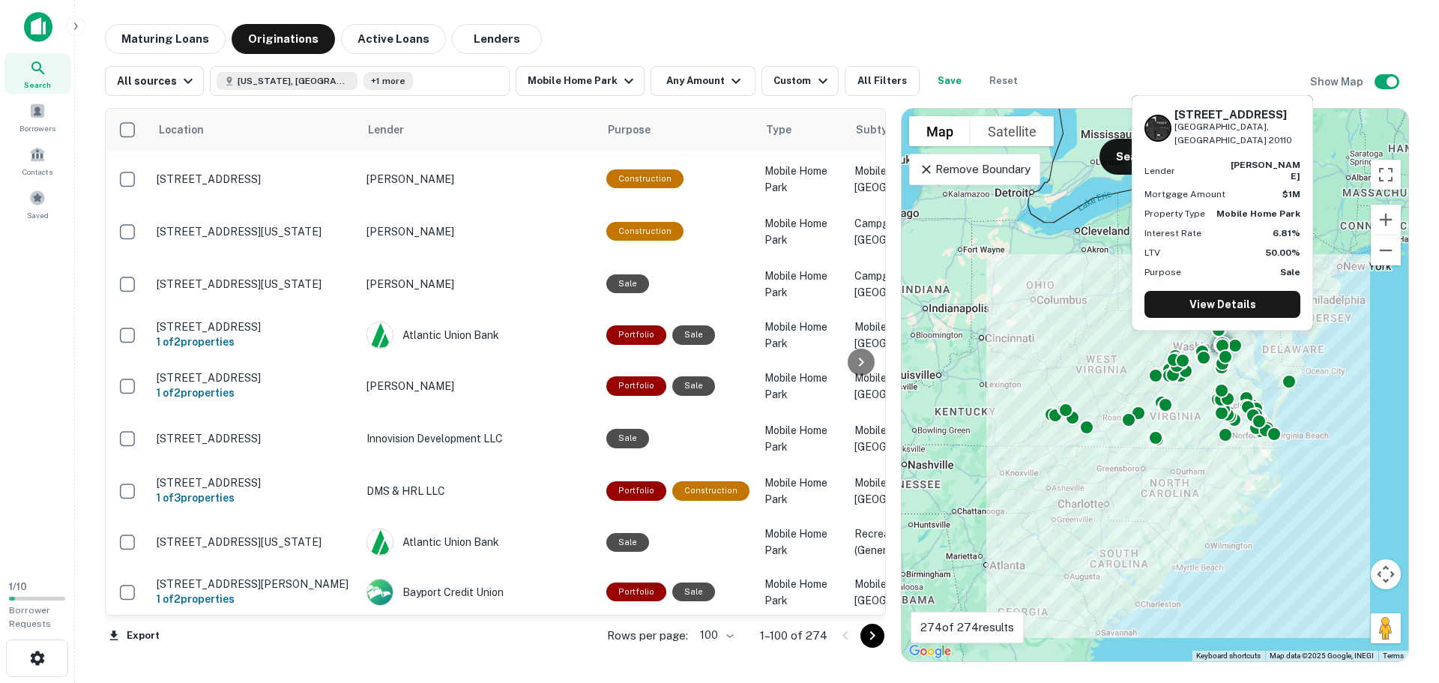
scroll to position [300, 0]
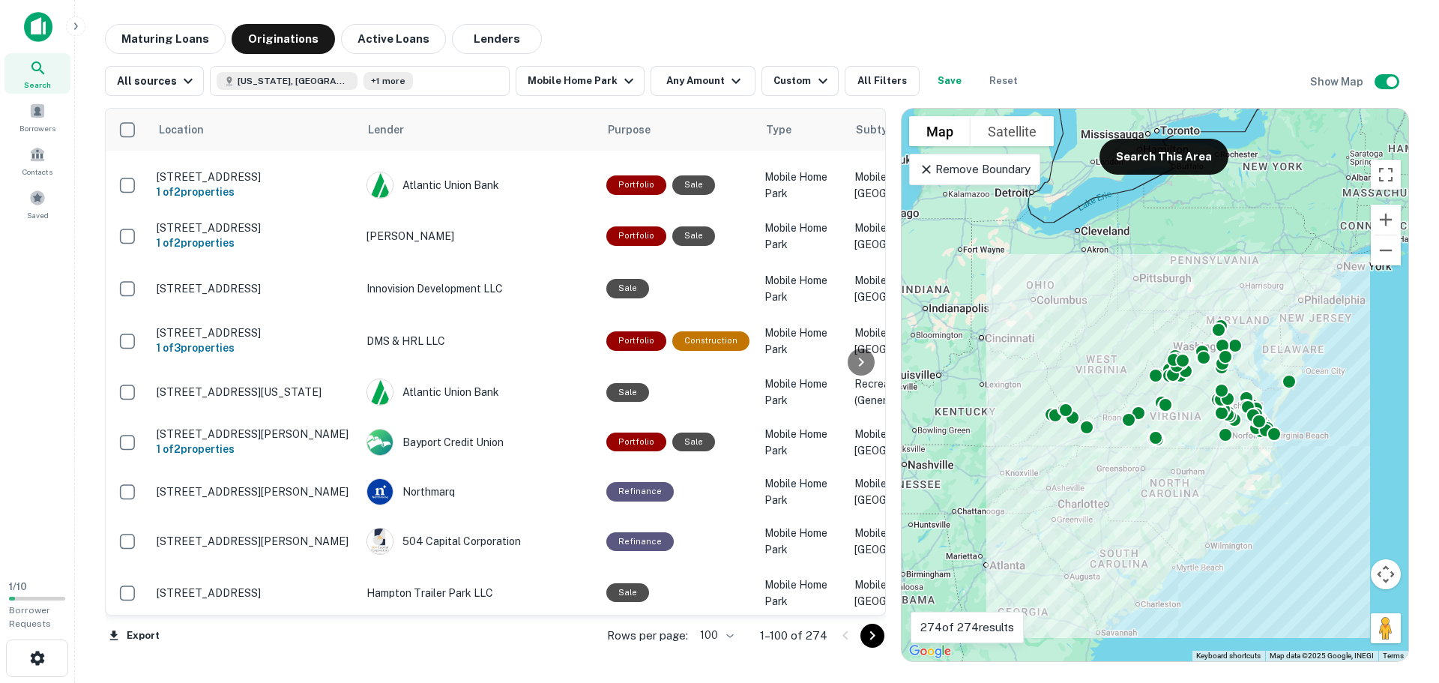
click at [867, 608] on div at bounding box center [861, 362] width 30 height 506
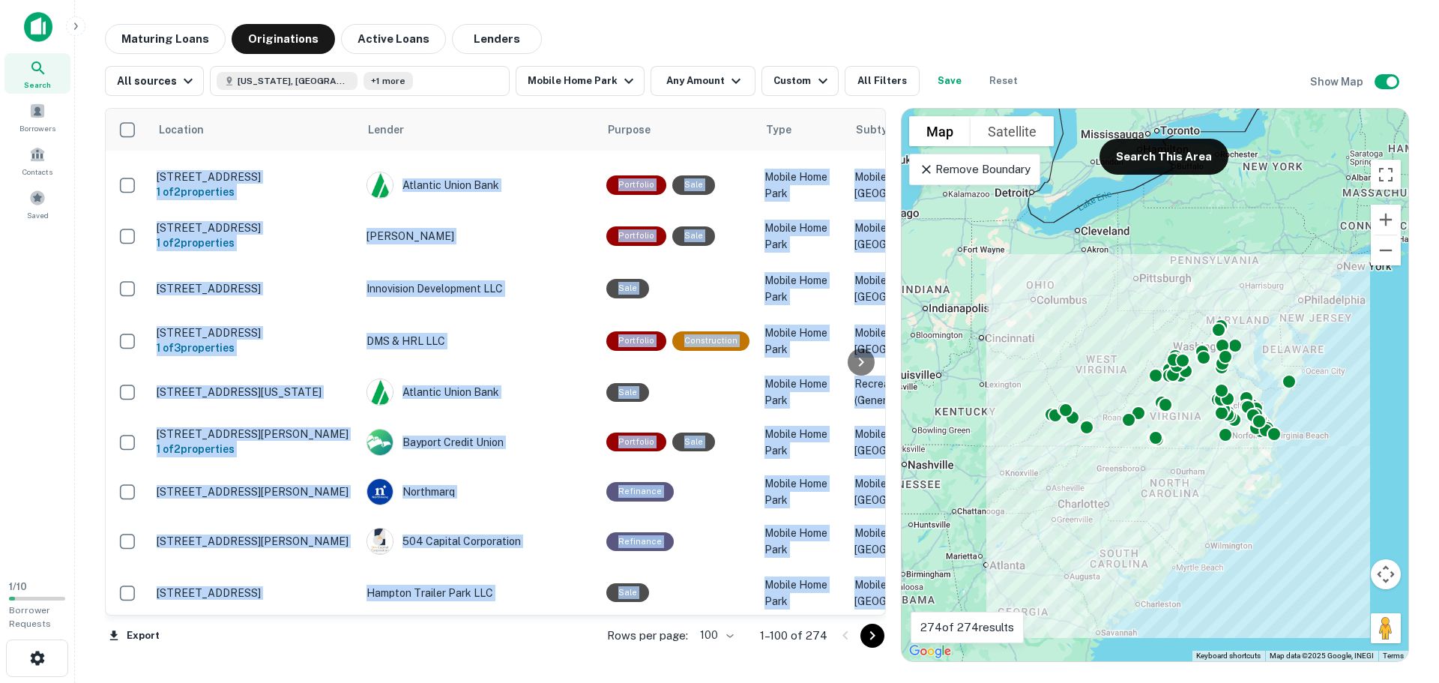
click at [867, 608] on div at bounding box center [861, 362] width 30 height 506
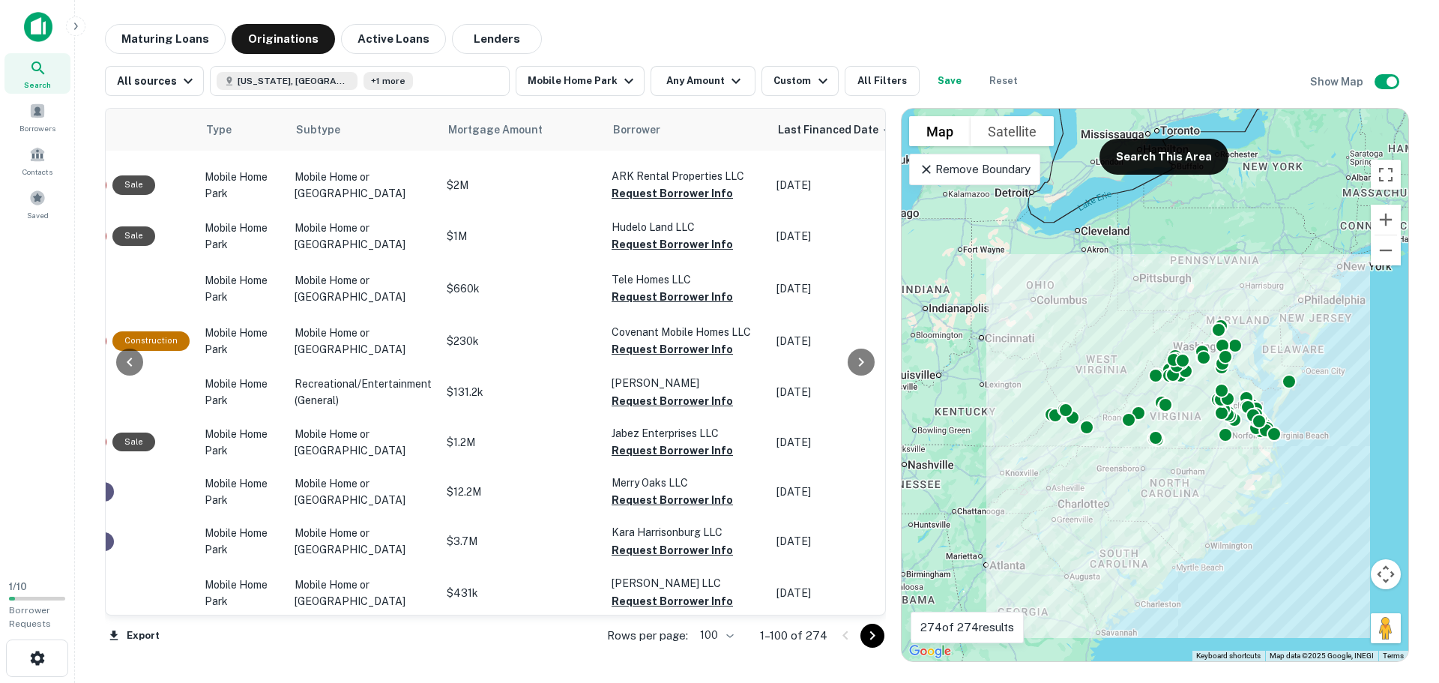
scroll to position [300, 590]
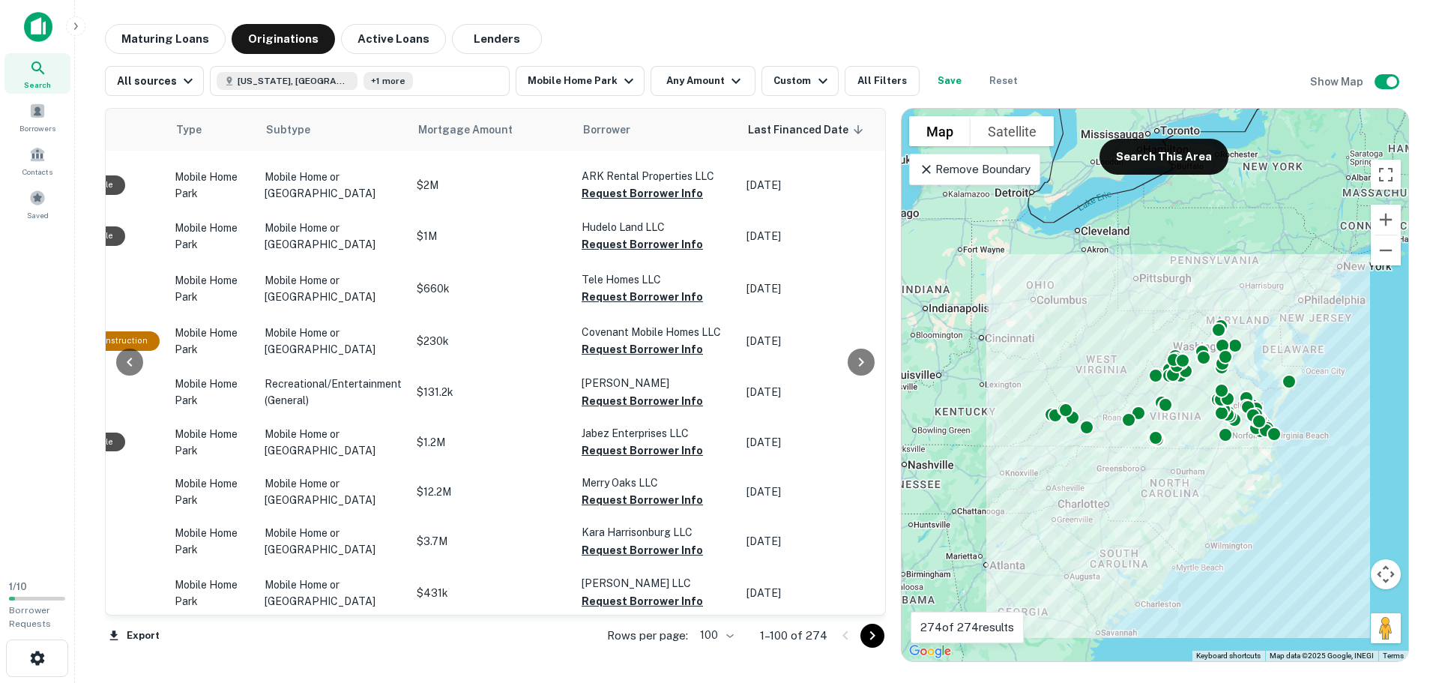
click at [443, 136] on span "Mortgage Amount" at bounding box center [475, 130] width 114 height 18
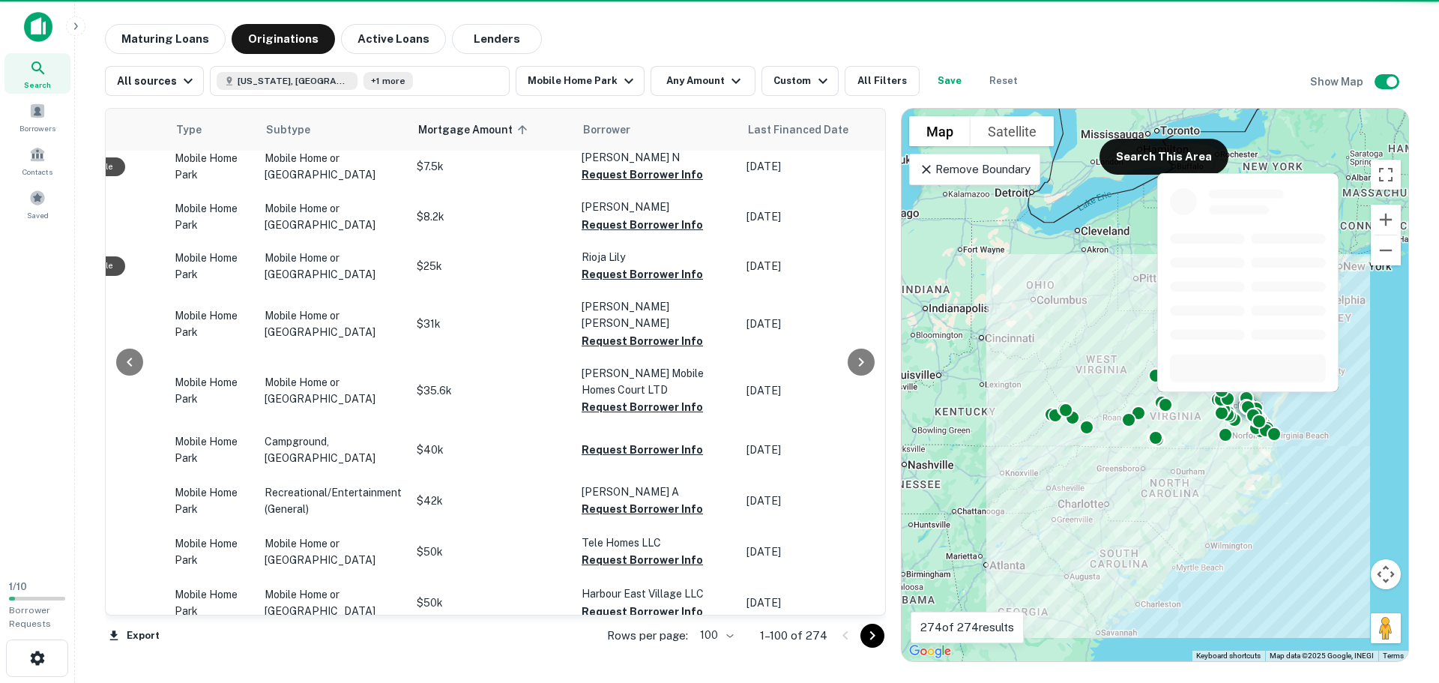
scroll to position [0, 590]
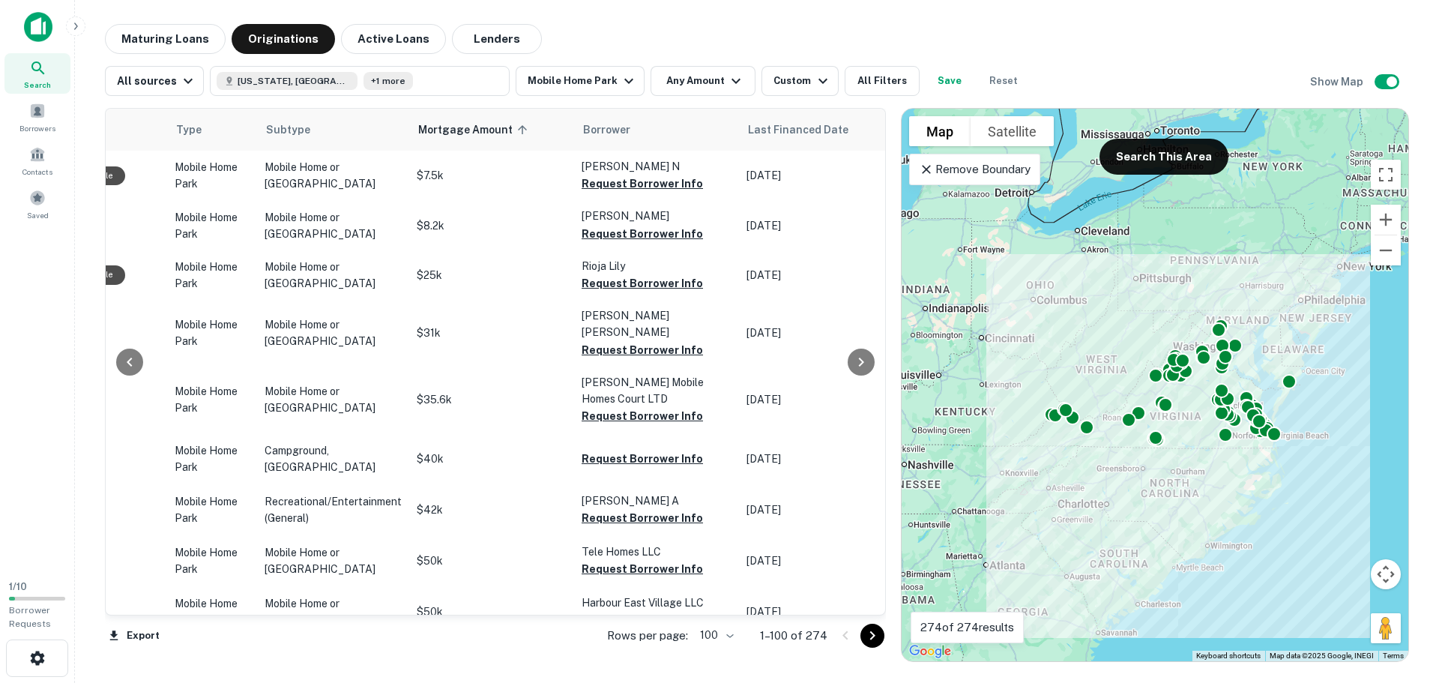
click at [451, 144] on th "Mortgage Amount sorted ascending" at bounding box center [491, 130] width 165 height 42
click at [465, 134] on span "Mortgage Amount sorted ascending" at bounding box center [475, 130] width 114 height 18
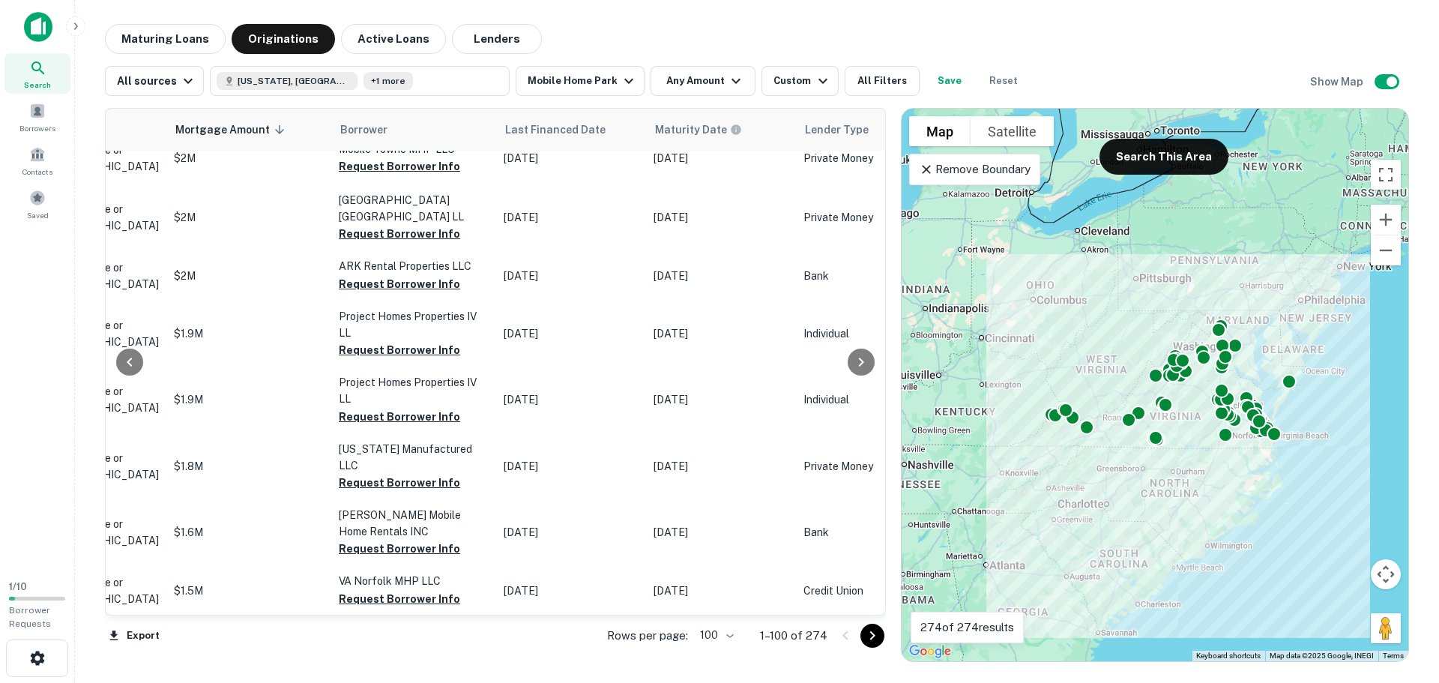
scroll to position [4766, 811]
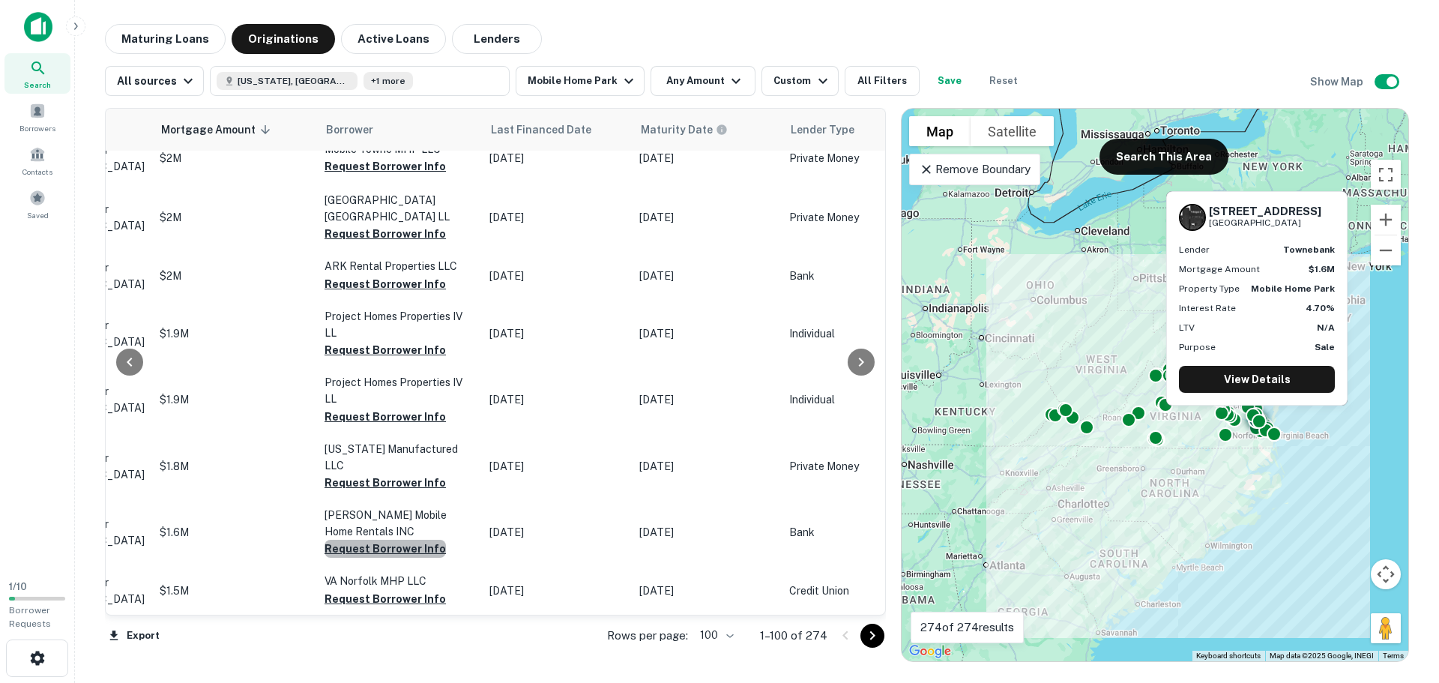
click at [370, 540] on button "Request Borrower Info" at bounding box center [384, 549] width 121 height 18
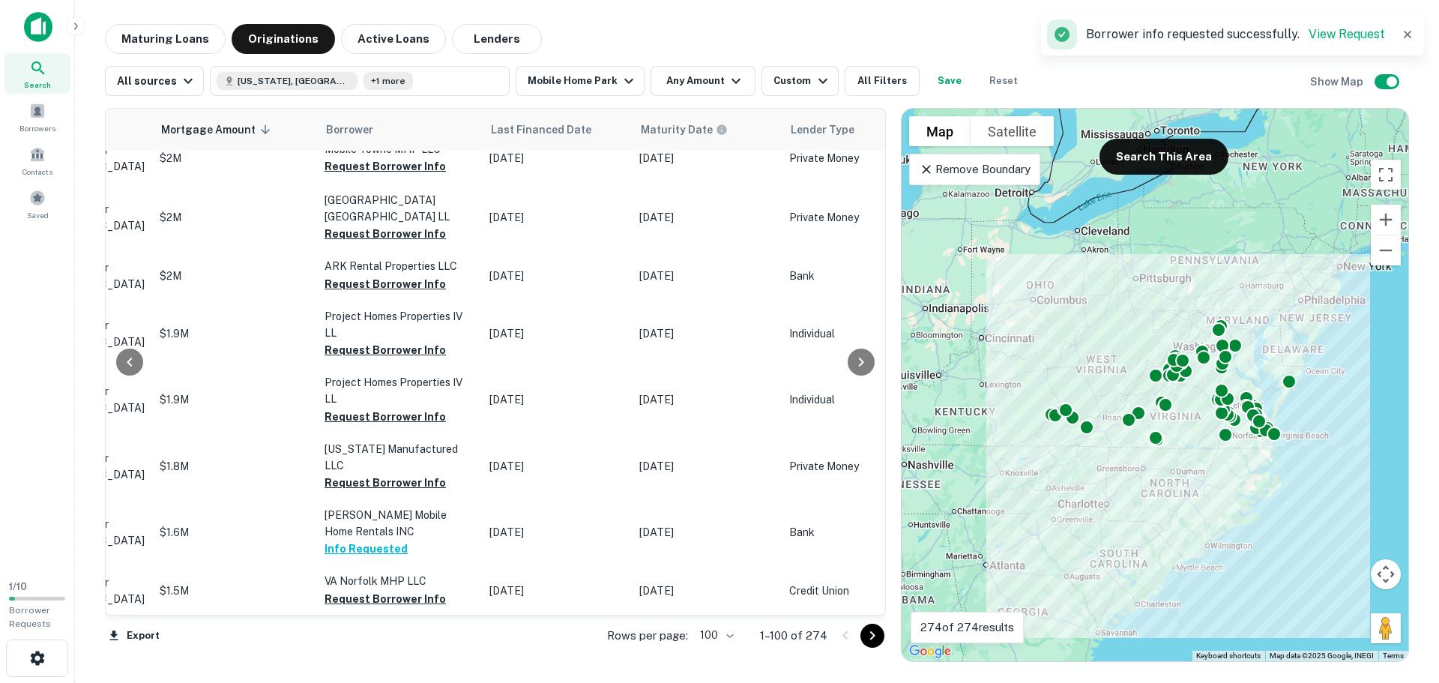
click at [1353, 40] on link "View Request" at bounding box center [1346, 34] width 76 height 14
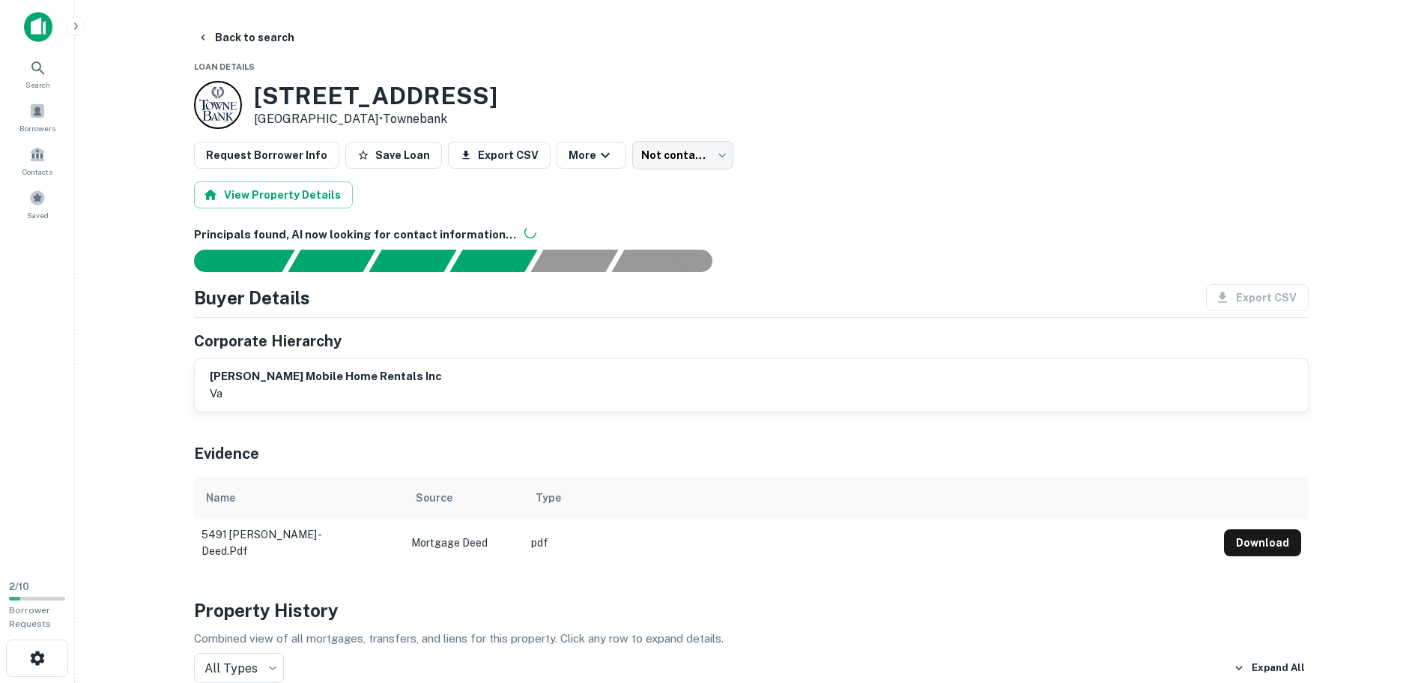
click at [1244, 535] on button "Download" at bounding box center [1262, 542] width 77 height 27
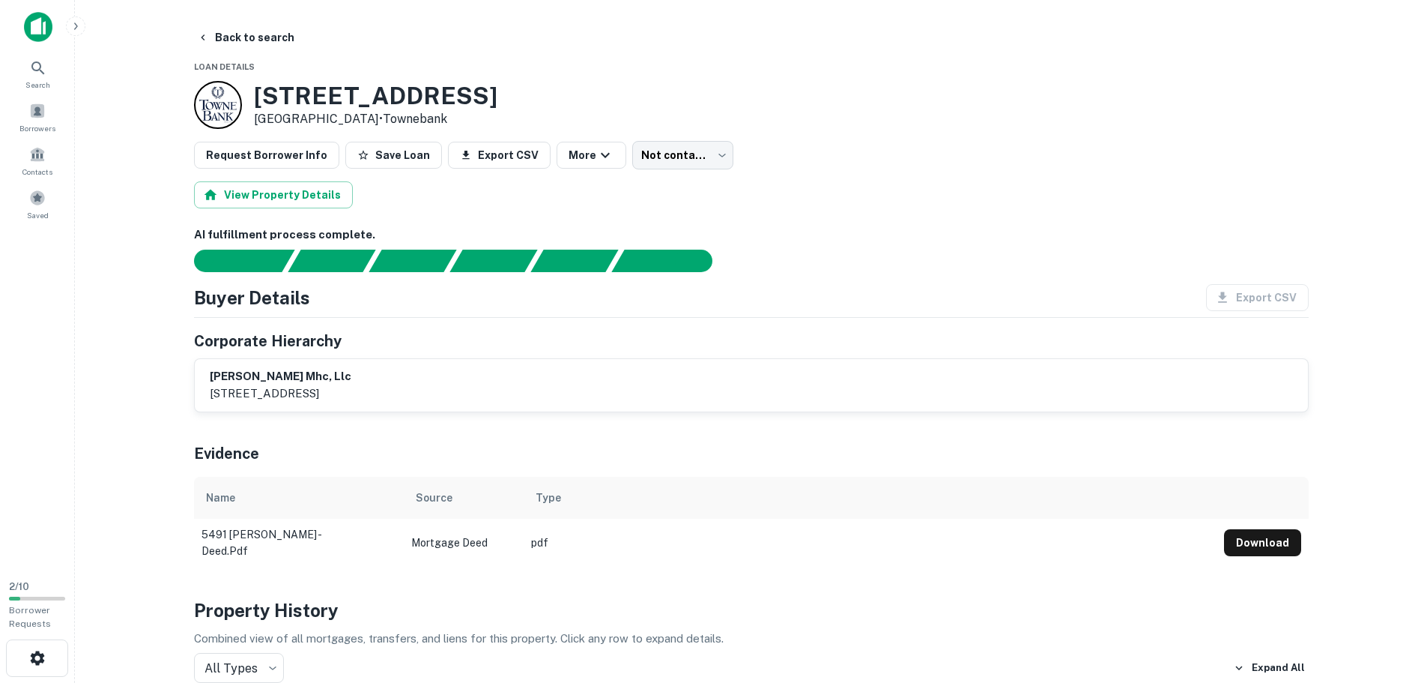
click at [218, 40] on button "Back to search" at bounding box center [245, 37] width 109 height 27
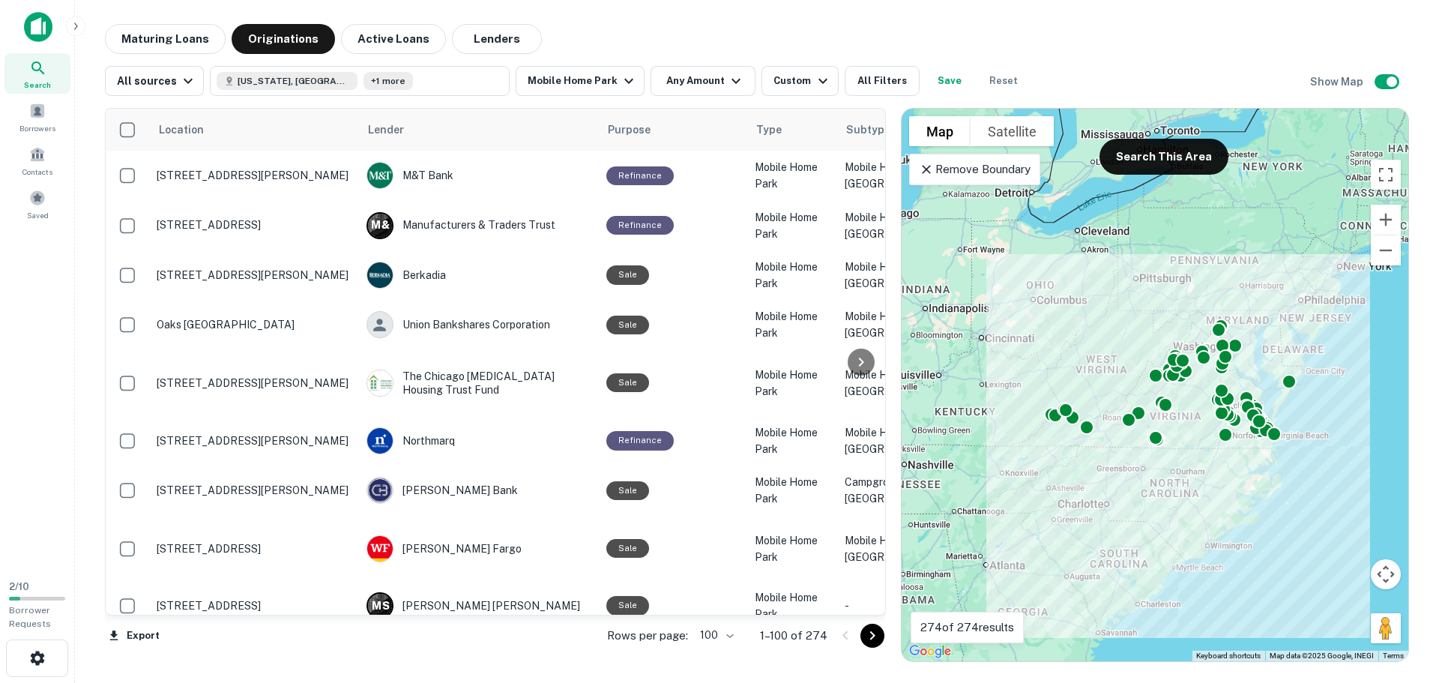
click at [730, 615] on div "Rows per page: 100 *** 1–100 of 274" at bounding box center [737, 635] width 297 height 40
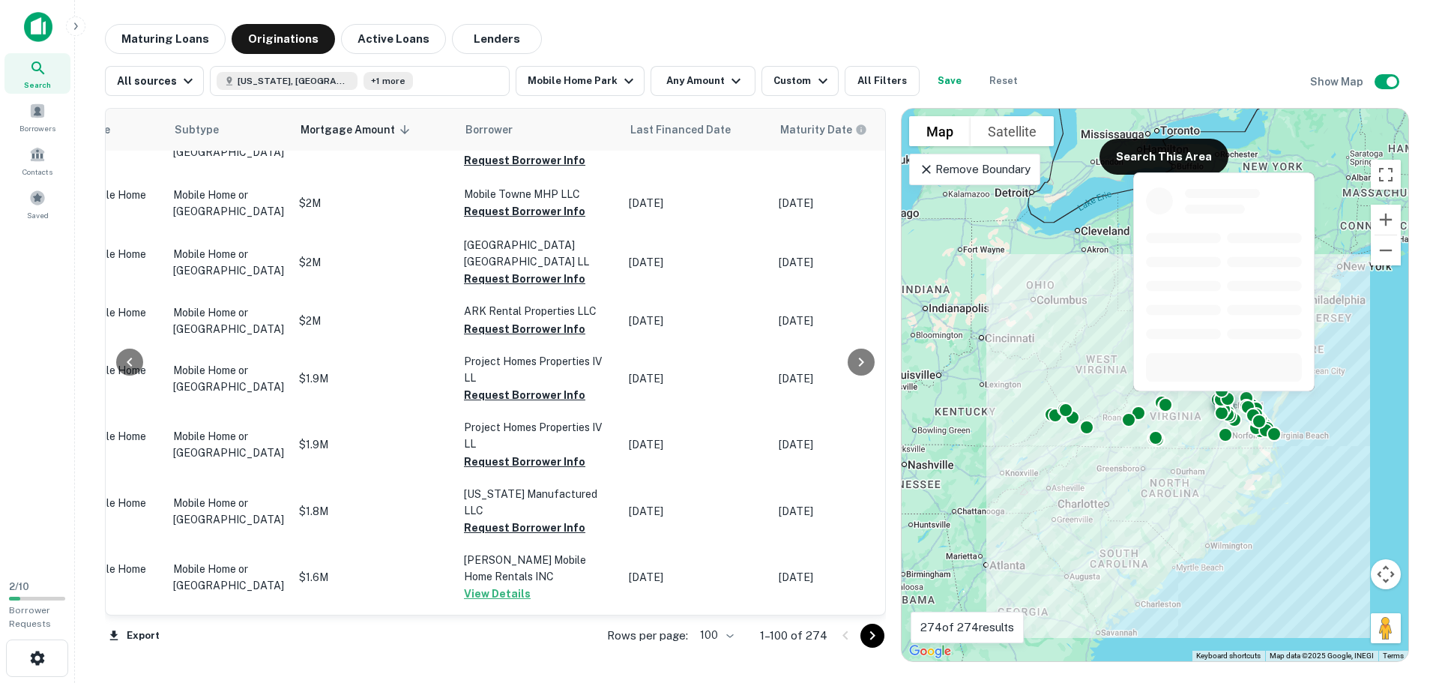
scroll to position [4766, 671]
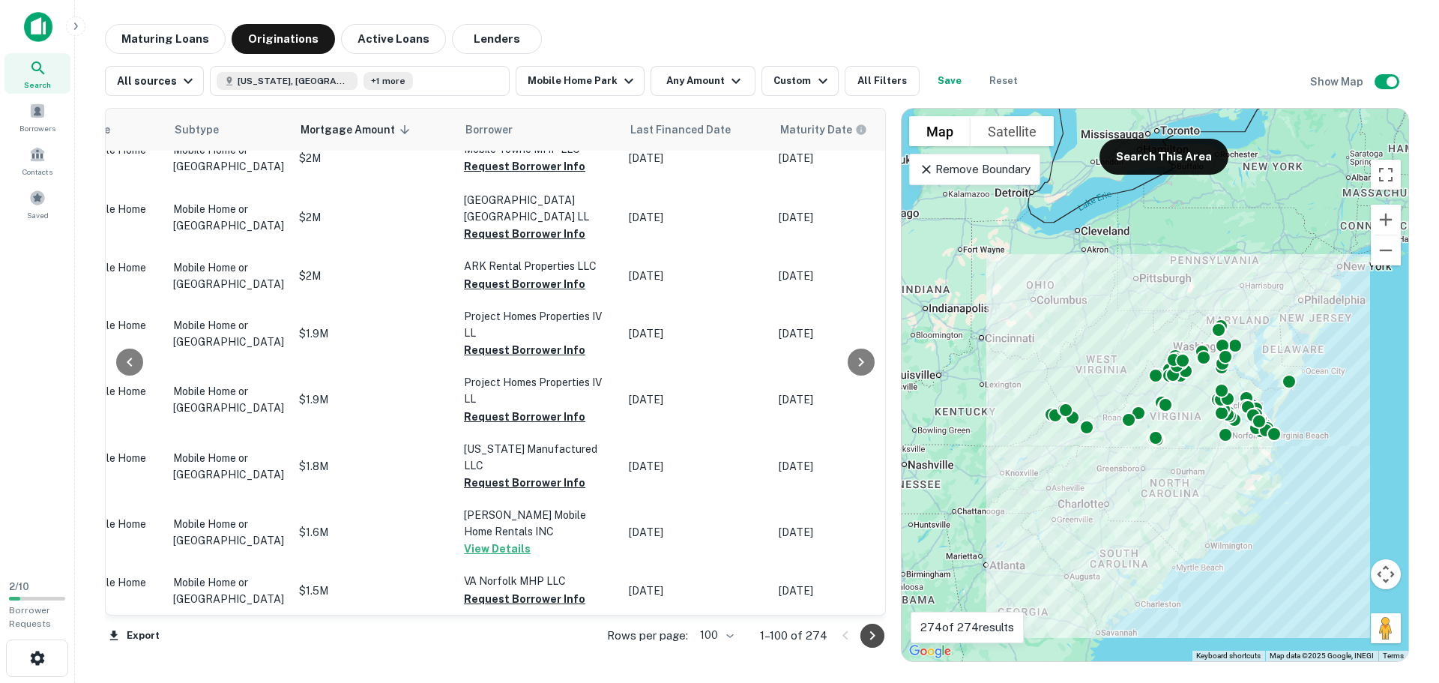
click at [879, 638] on icon "Go to next page" at bounding box center [872, 635] width 18 height 18
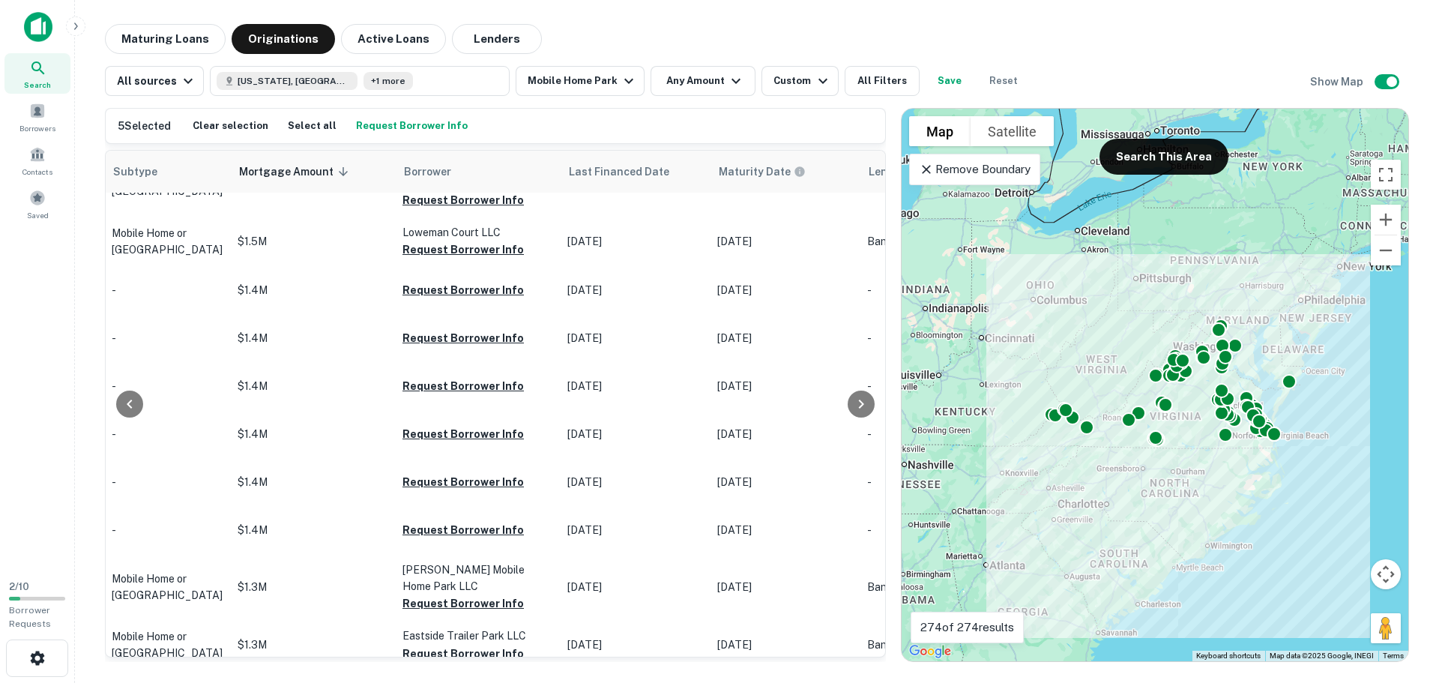
scroll to position [225, 767]
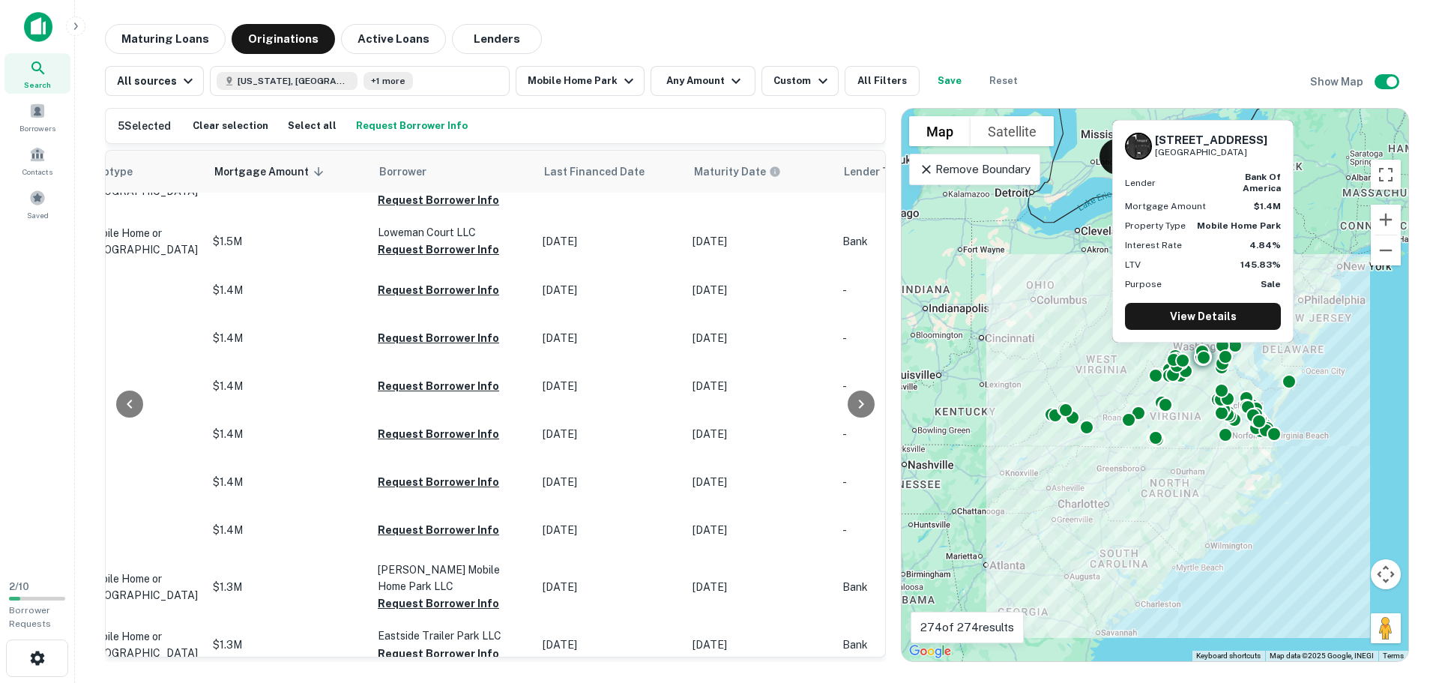
click at [405, 443] on button "Request Borrower Info" at bounding box center [438, 434] width 121 height 18
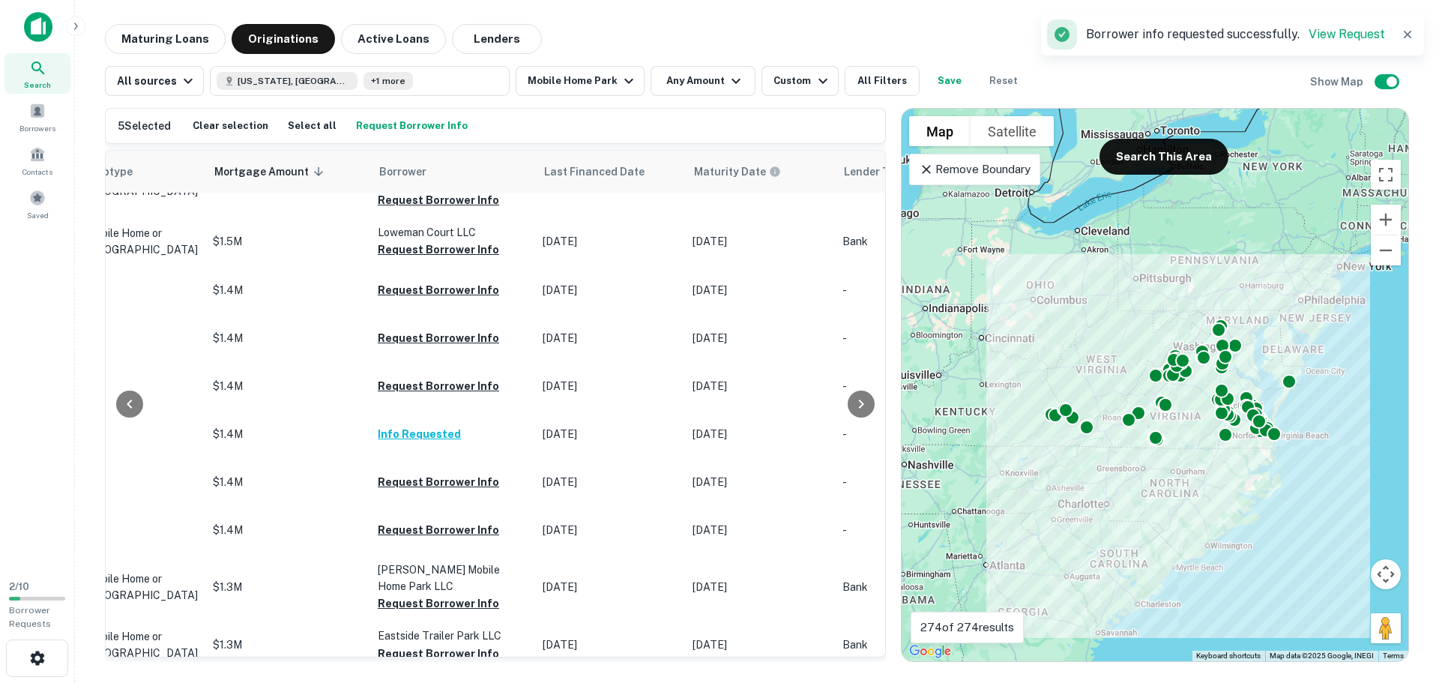
click at [1337, 27] on link "View Request" at bounding box center [1346, 34] width 76 height 14
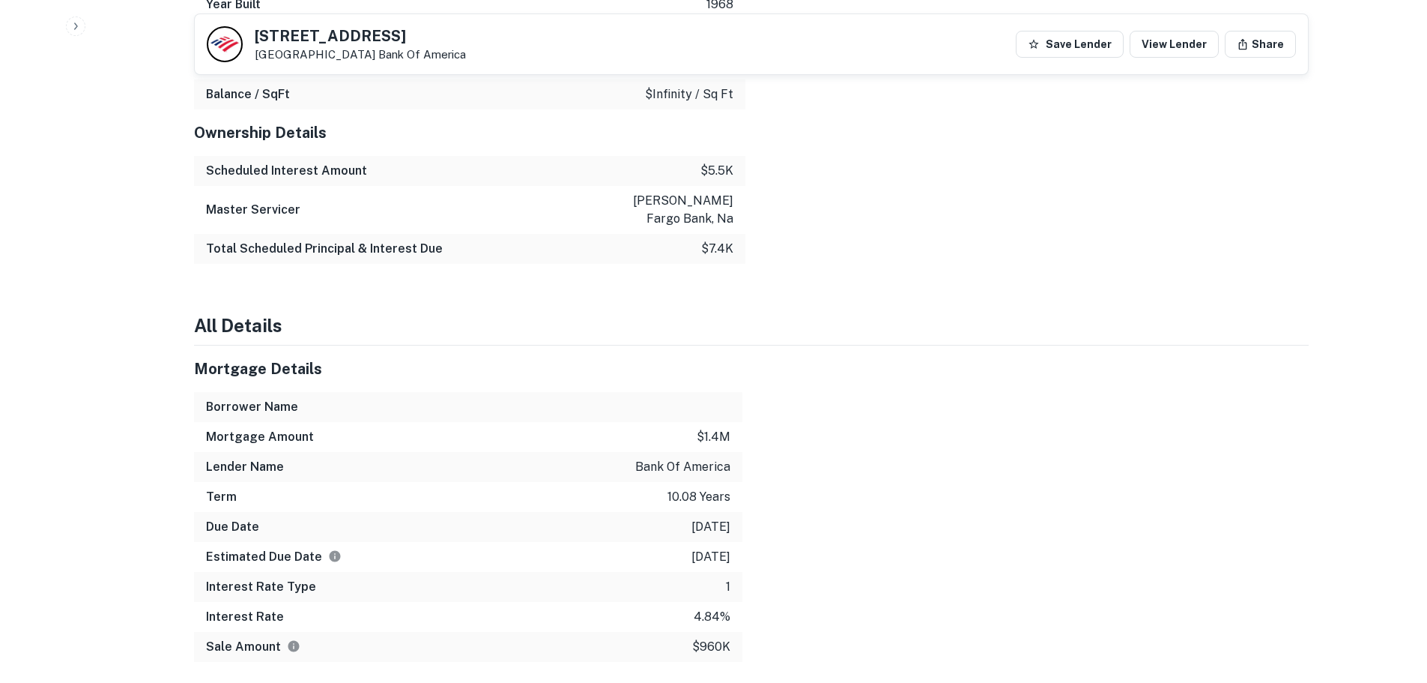
scroll to position [1665, 0]
